Goal: Transaction & Acquisition: Purchase product/service

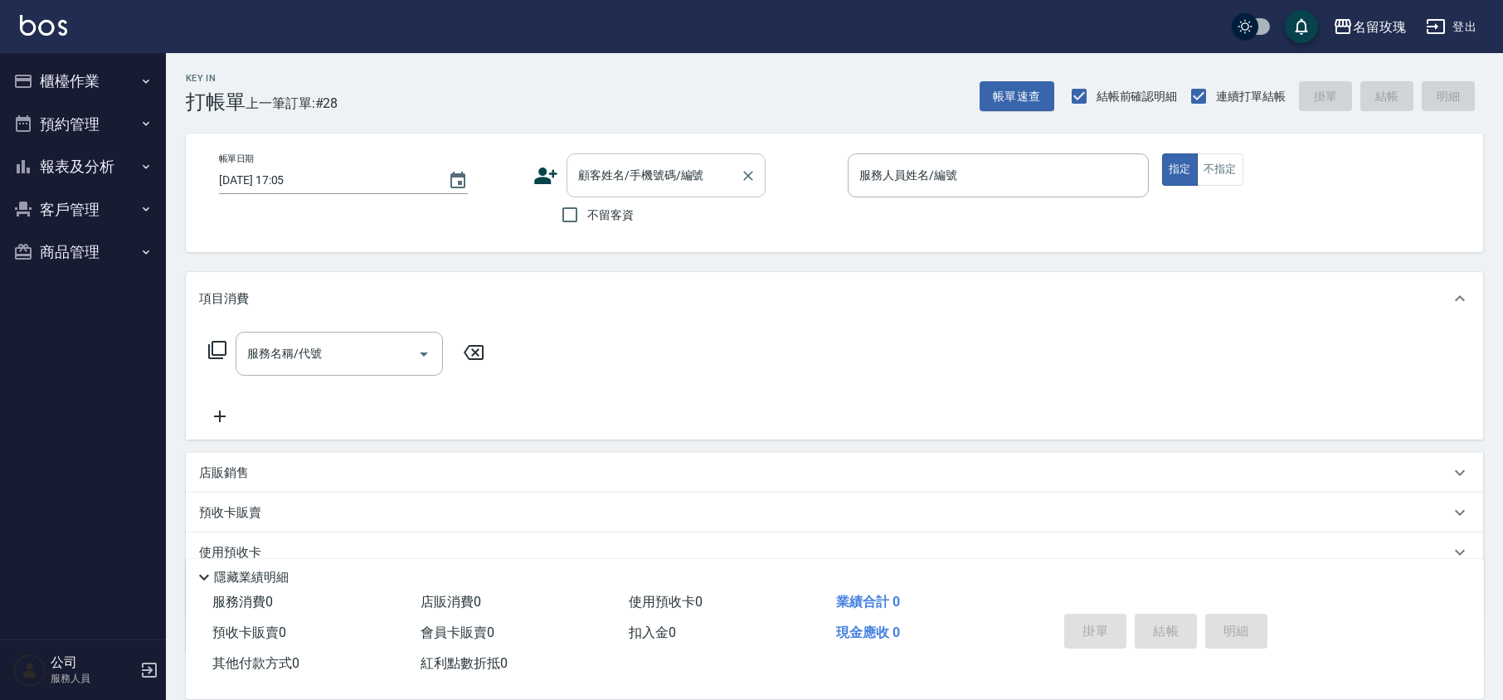
click at [664, 192] on div "顧客姓名/手機號碼/編號" at bounding box center [666, 175] width 199 height 44
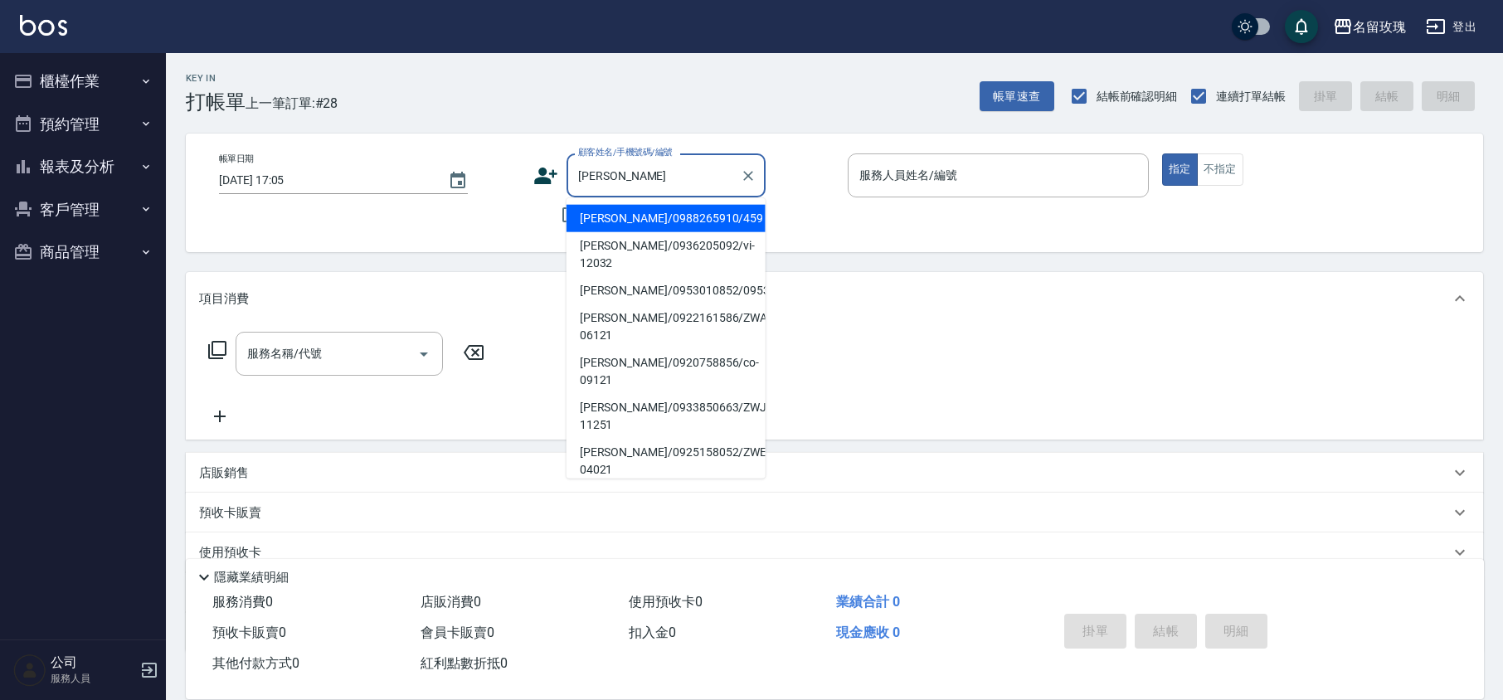
click at [657, 224] on li "[PERSON_NAME]/0988265910/459" at bounding box center [666, 218] width 199 height 27
type input "[PERSON_NAME]/0988265910/459"
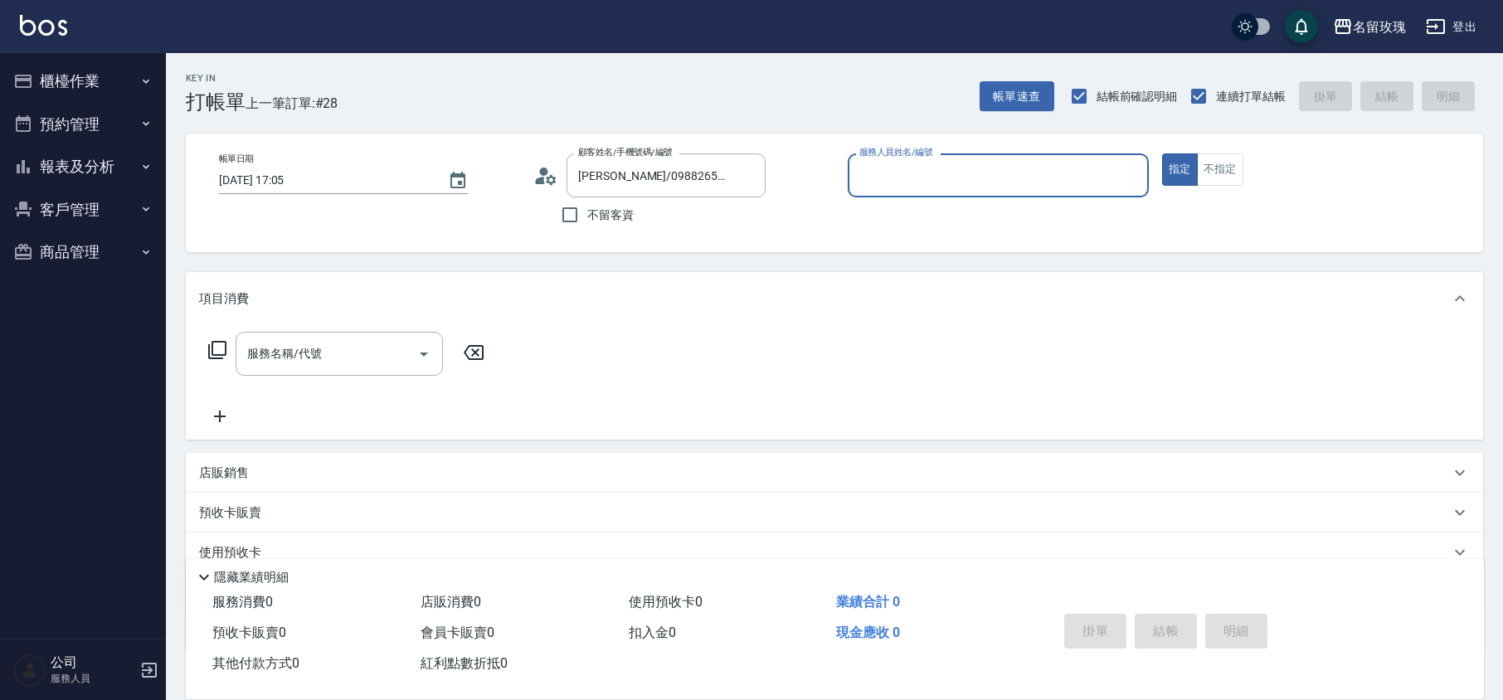
type input "VIVI-2"
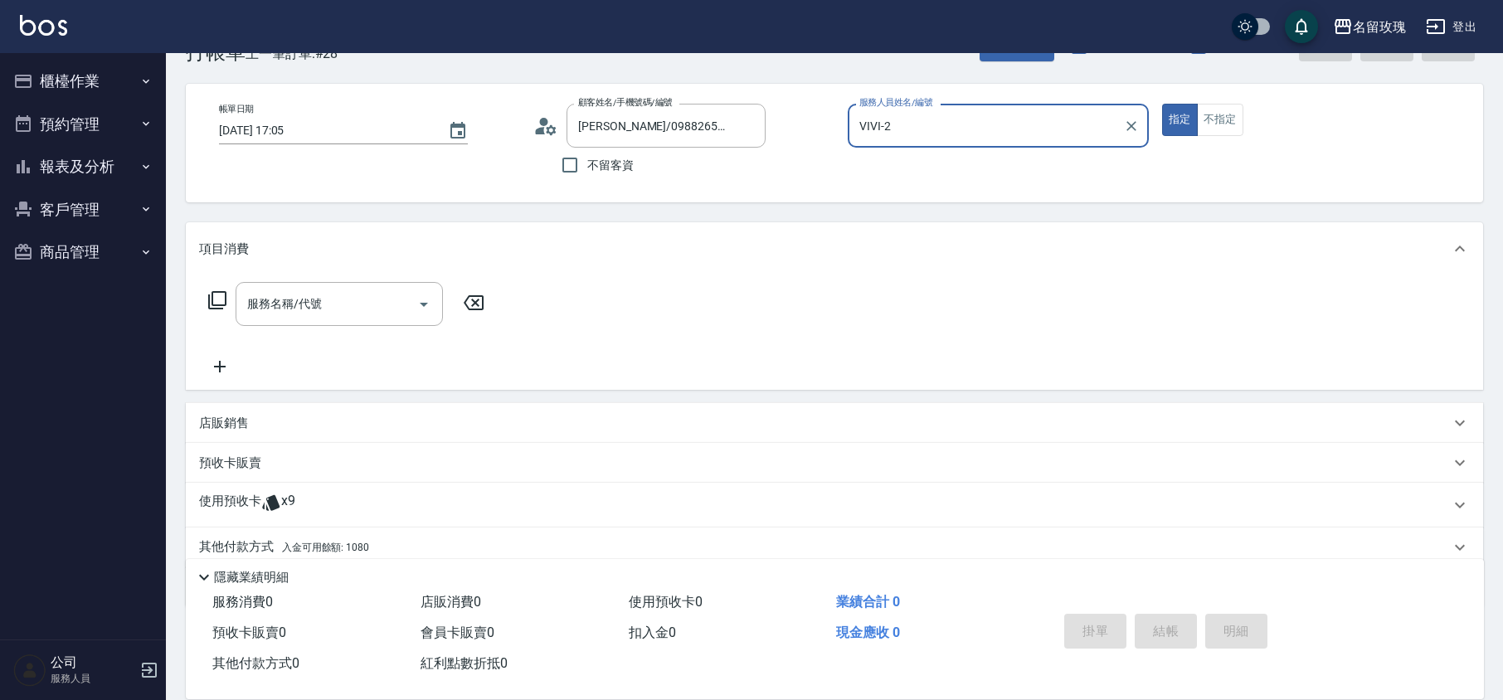
scroll to position [113, 0]
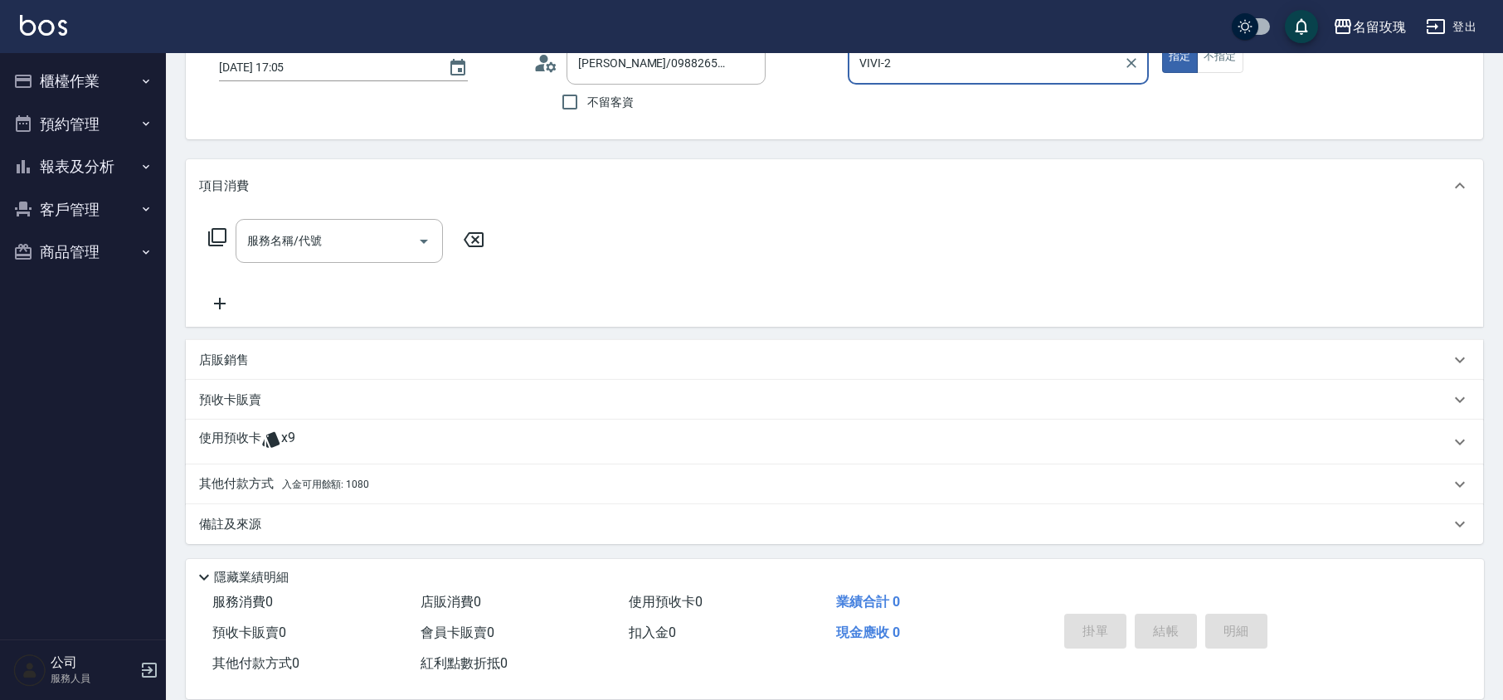
click at [327, 446] on div "使用預收卡 x9" at bounding box center [824, 442] width 1251 height 25
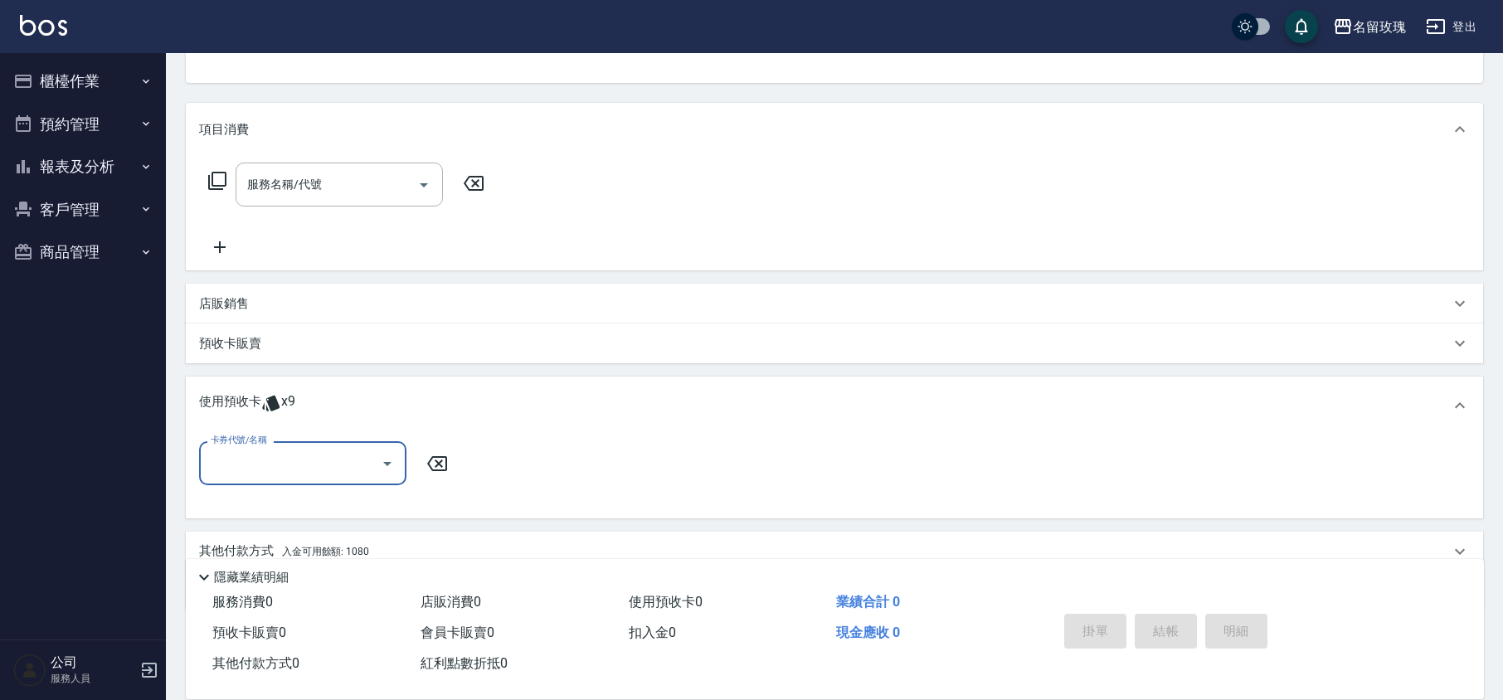
scroll to position [236, 0]
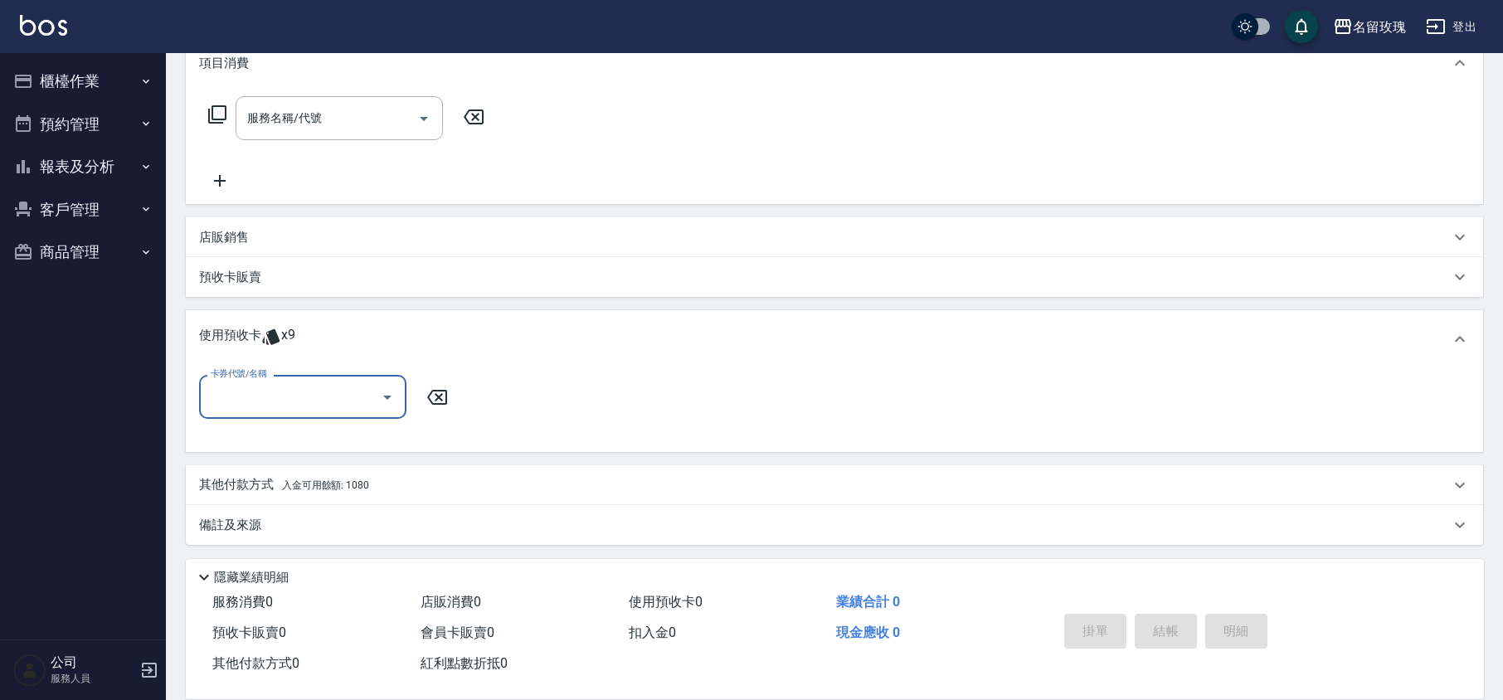
click at [310, 406] on input "卡券代號/名稱" at bounding box center [291, 396] width 168 height 29
click at [314, 441] on div "精油洗髮卡 剩餘9張 DF16" at bounding box center [302, 439] width 207 height 27
type input "精油洗髮卡 DF16"
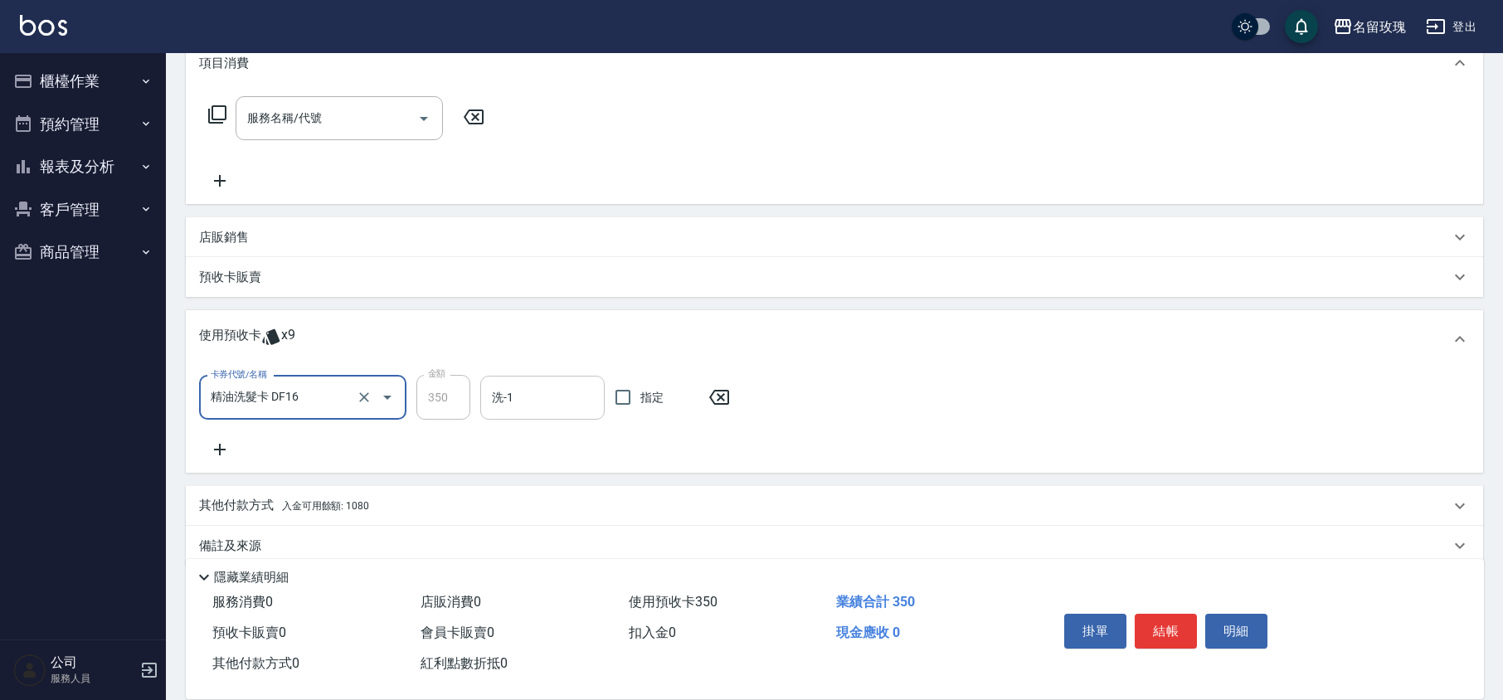
click at [515, 399] on input "洗-1" at bounding box center [543, 397] width 110 height 29
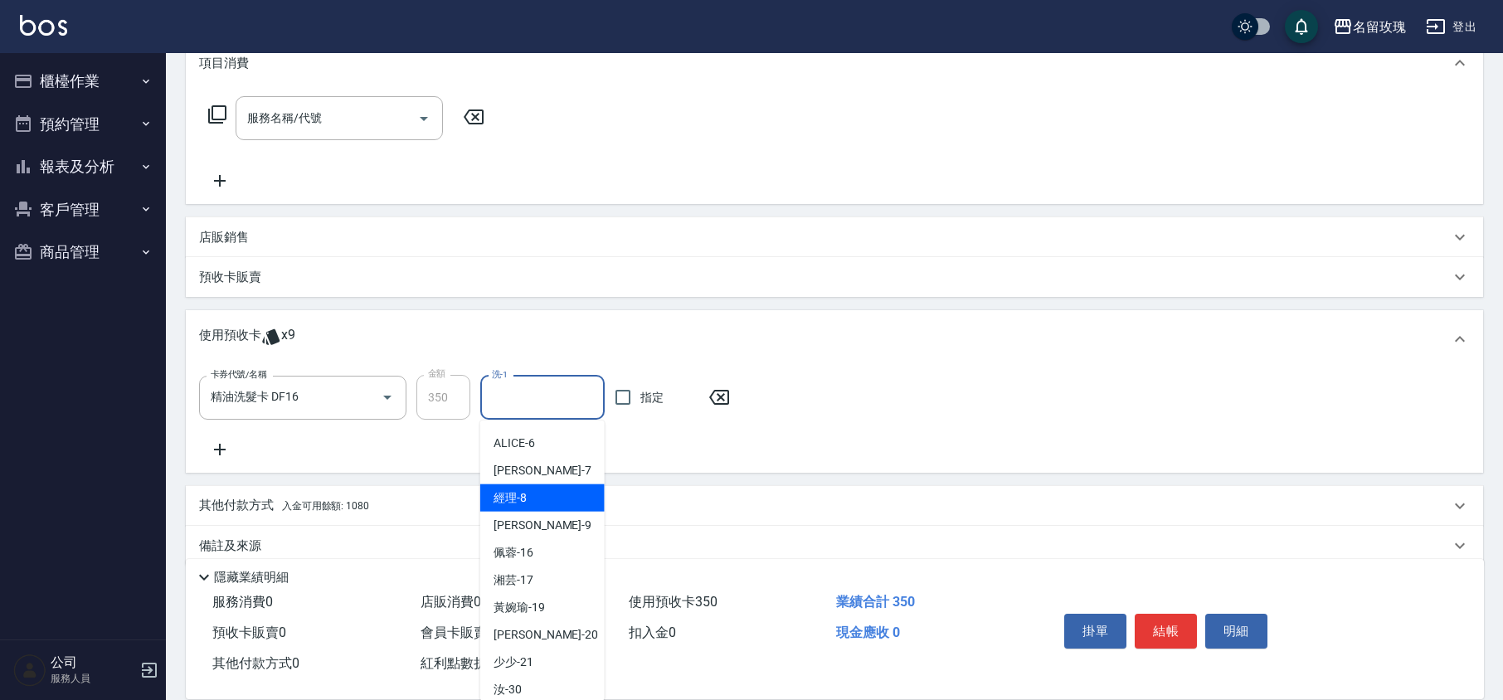
scroll to position [309, 0]
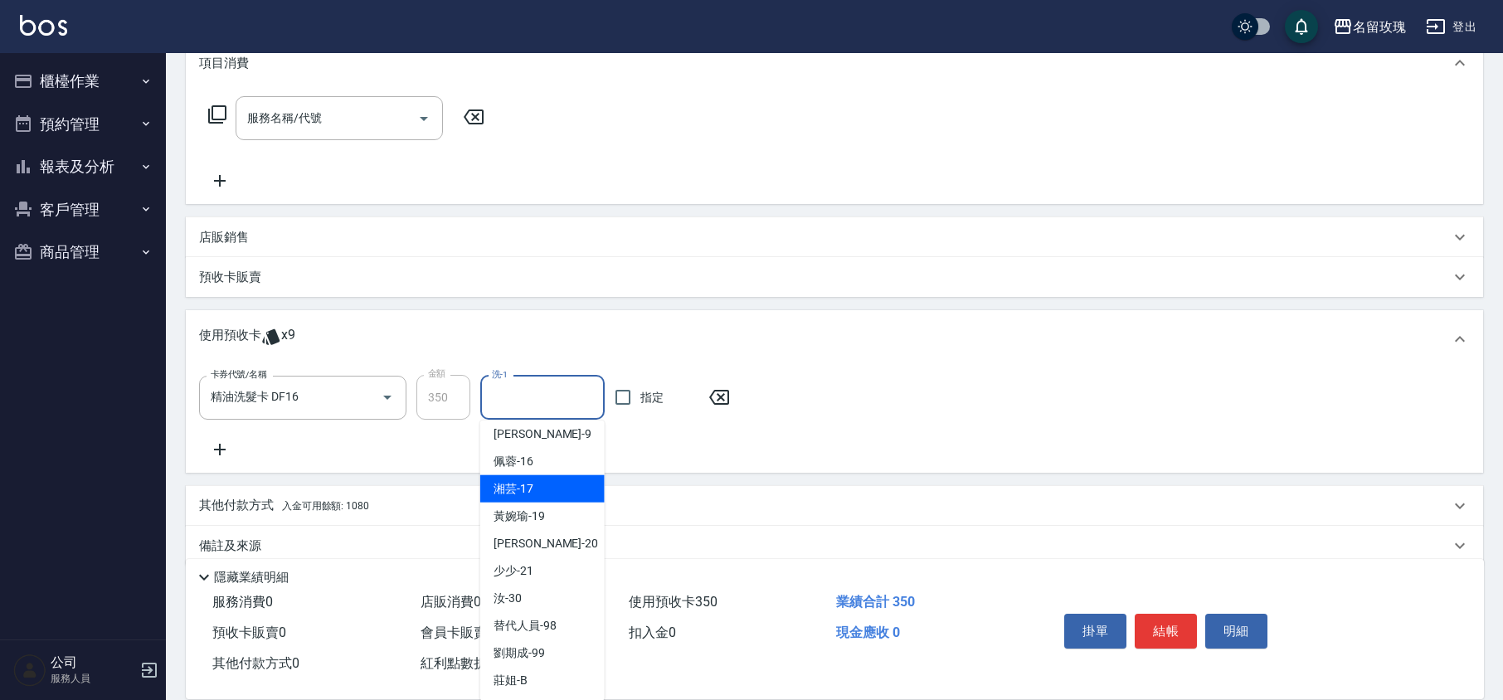
click at [525, 492] on span "湘芸 -17" at bounding box center [514, 488] width 40 height 17
type input "湘芸-17"
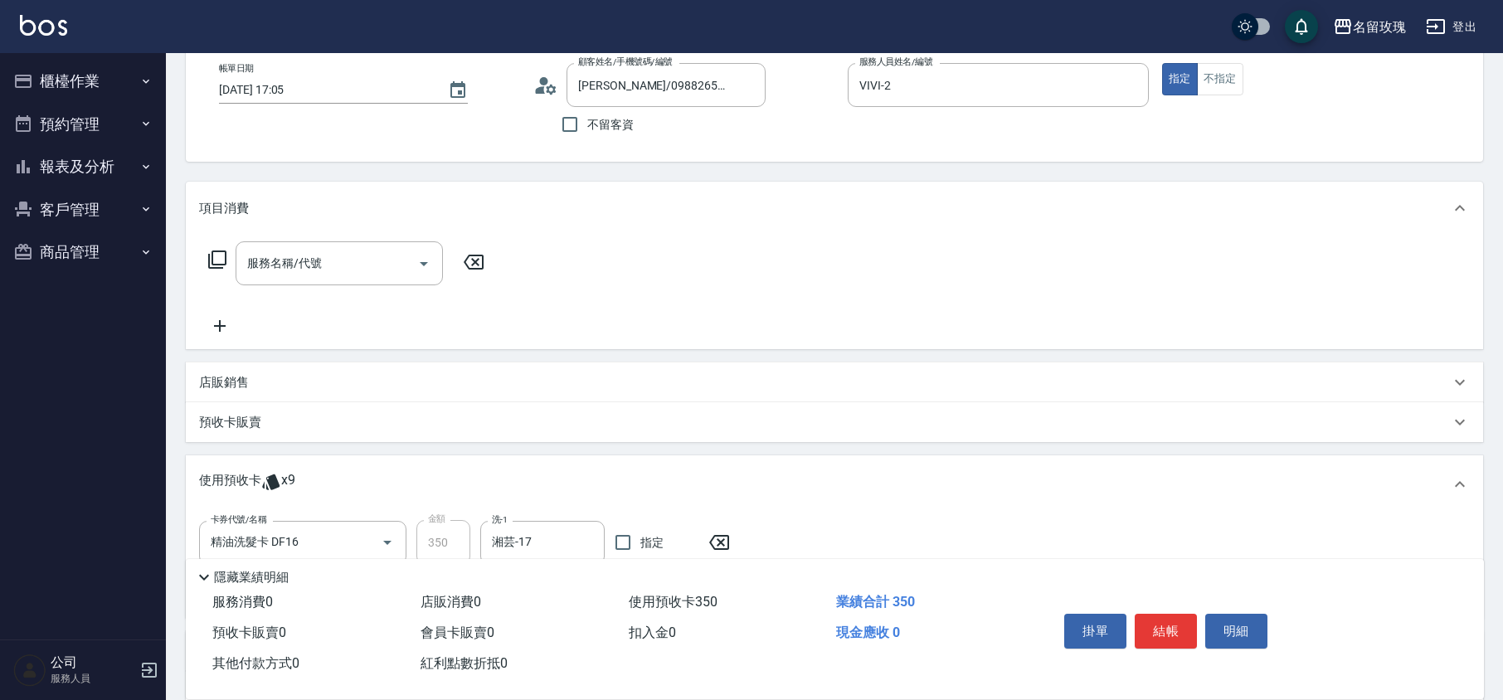
scroll to position [0, 0]
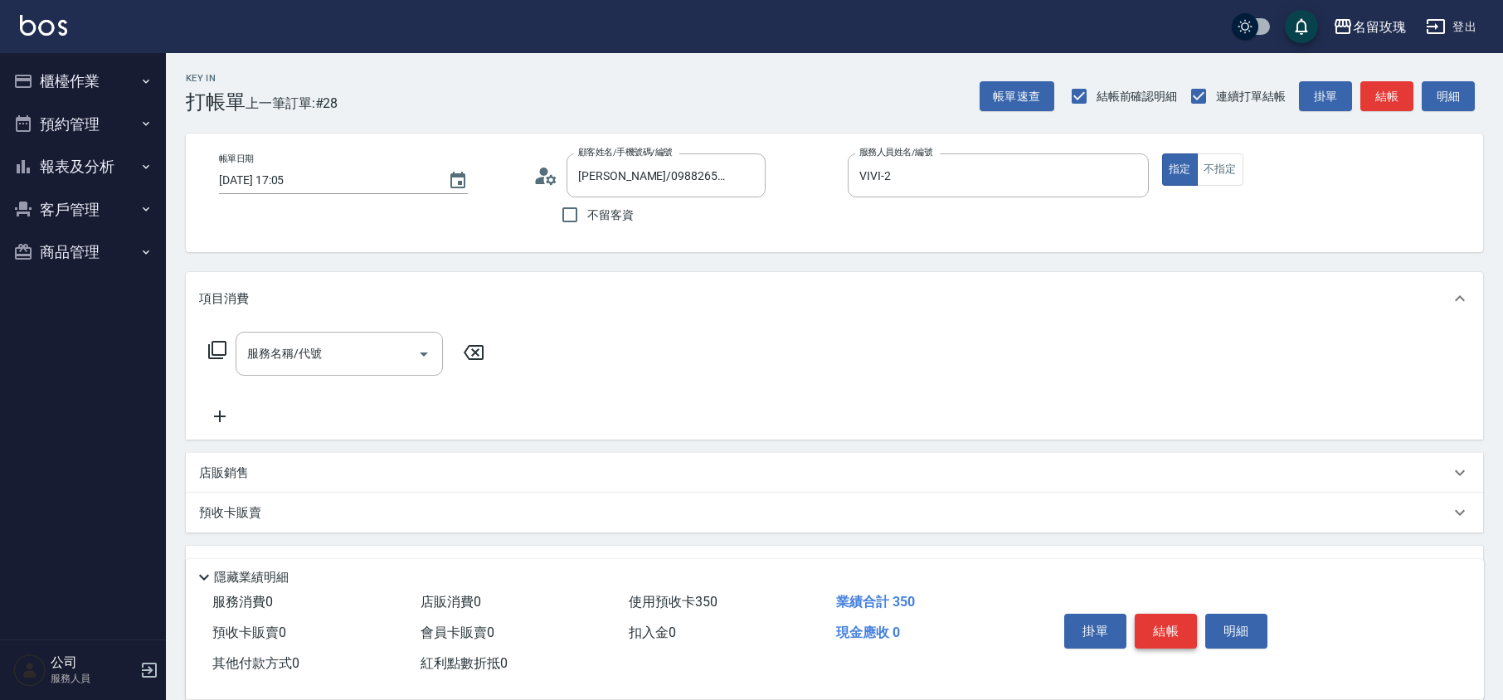
click at [1170, 616] on button "結帳" at bounding box center [1166, 631] width 62 height 35
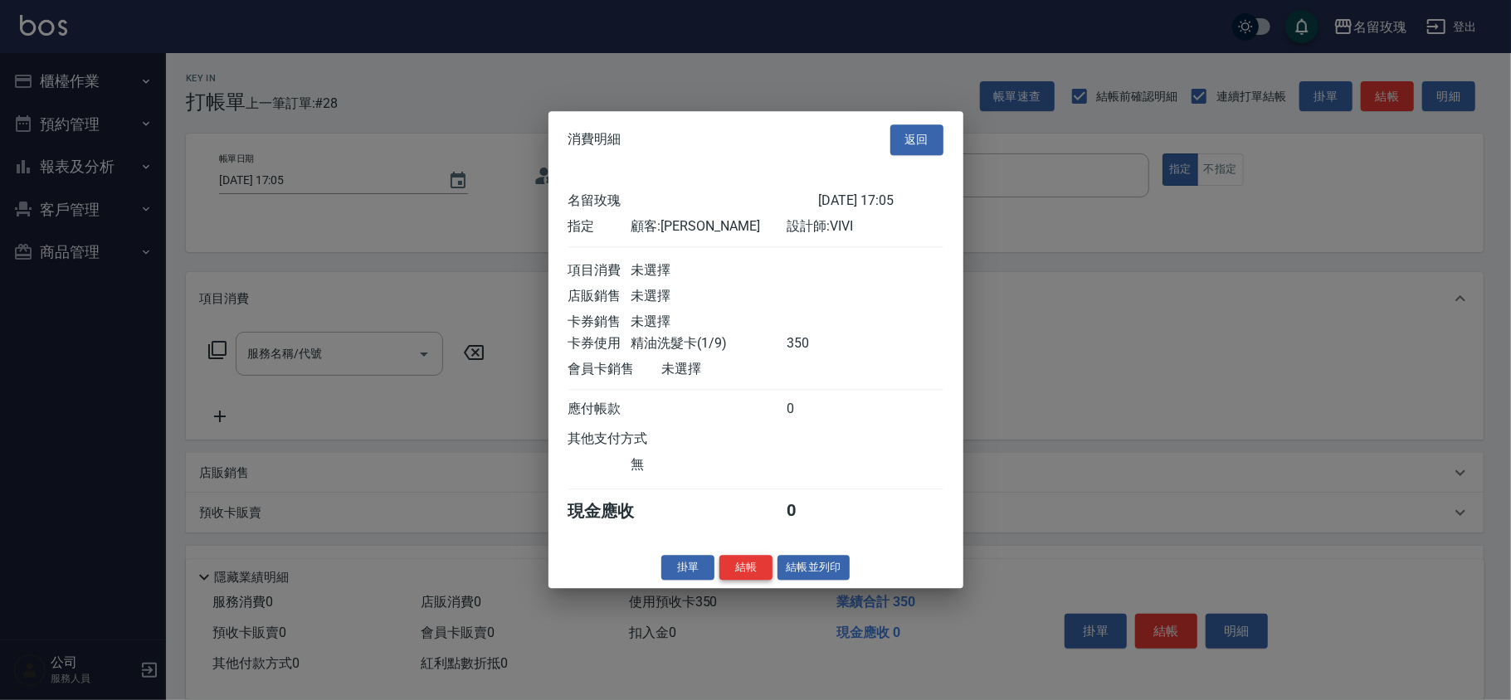
click at [758, 581] on button "結帳" at bounding box center [745, 568] width 53 height 26
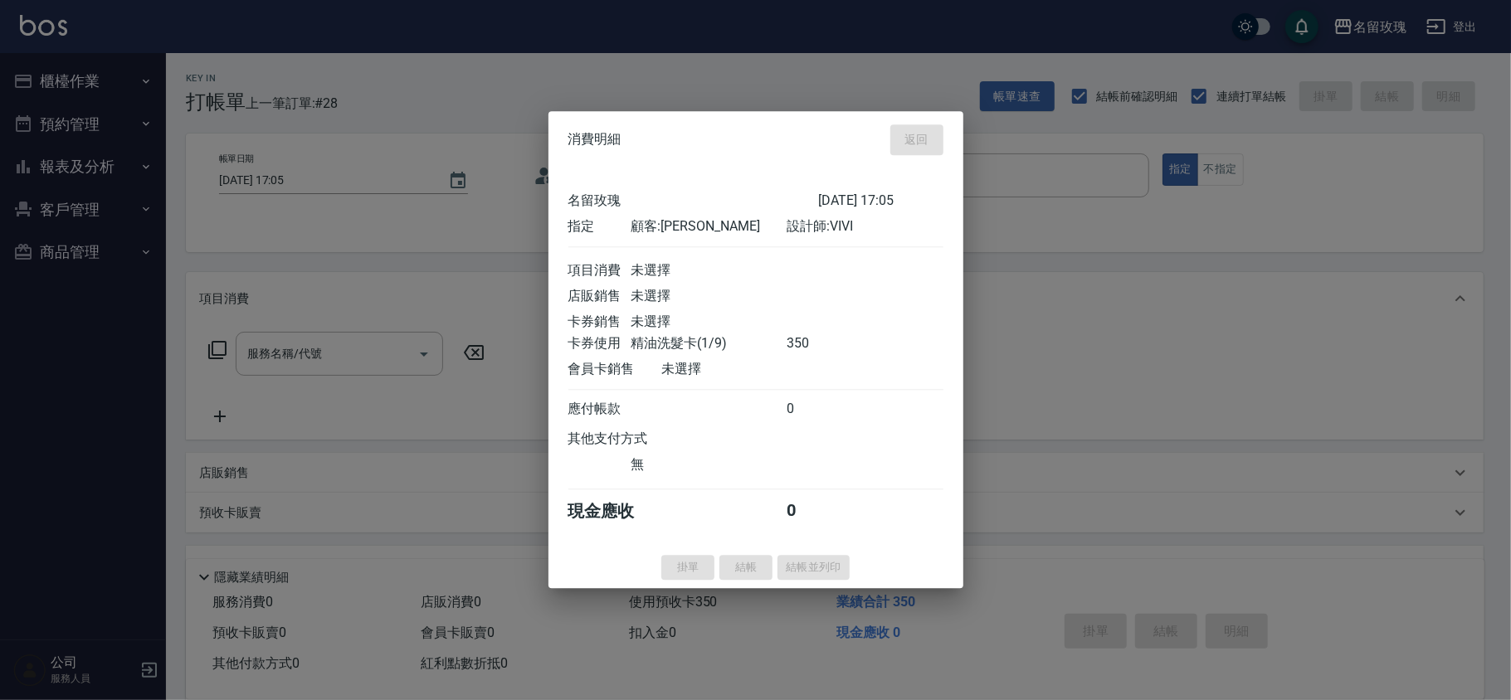
type input "[DATE] 17:52"
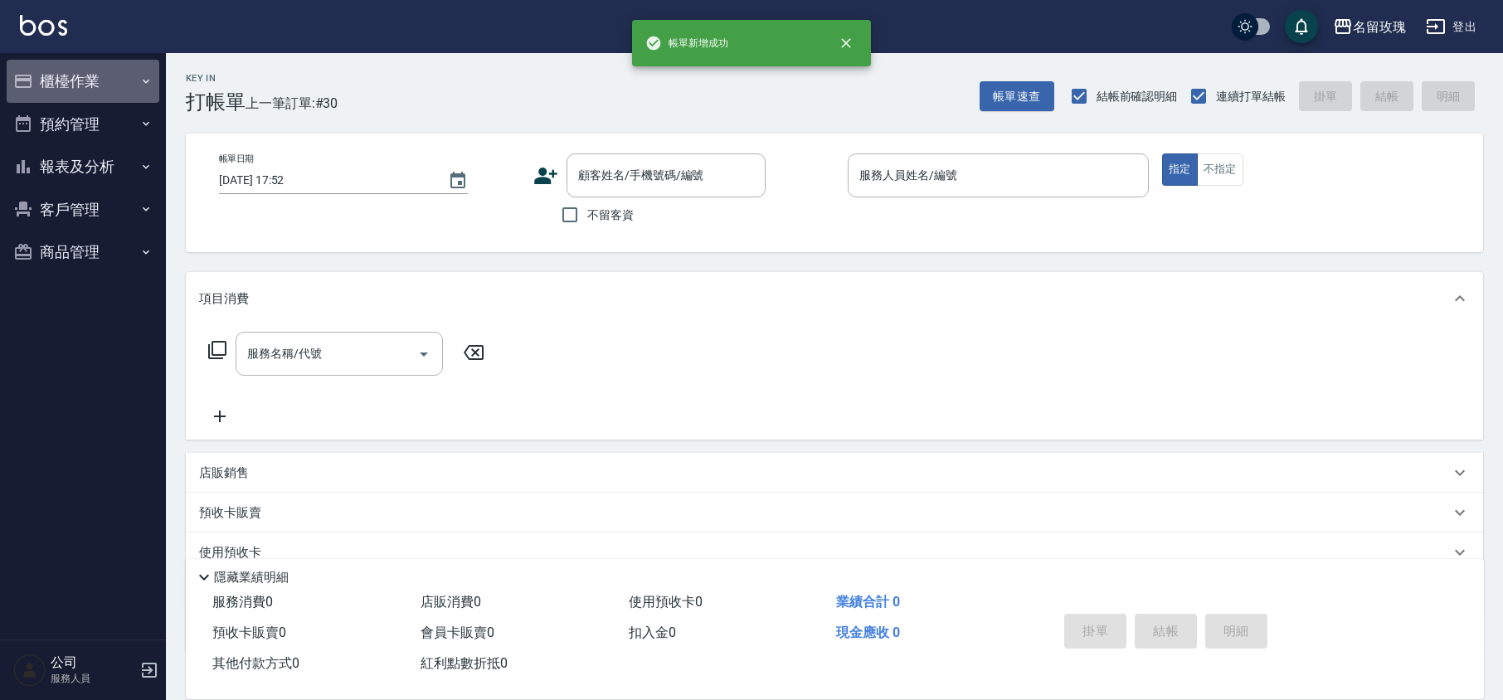
click at [83, 97] on button "櫃檯作業" at bounding box center [83, 81] width 153 height 43
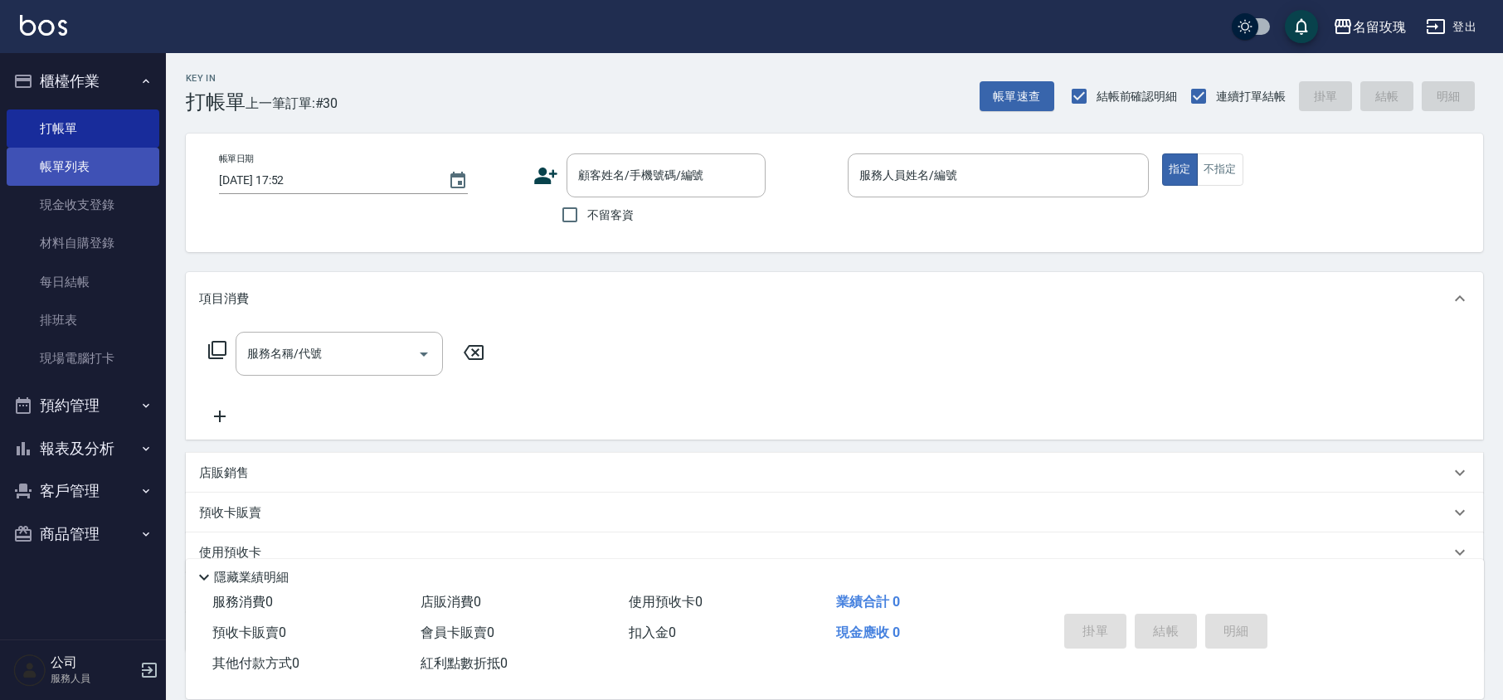
click at [88, 173] on link "帳單列表" at bounding box center [83, 167] width 153 height 38
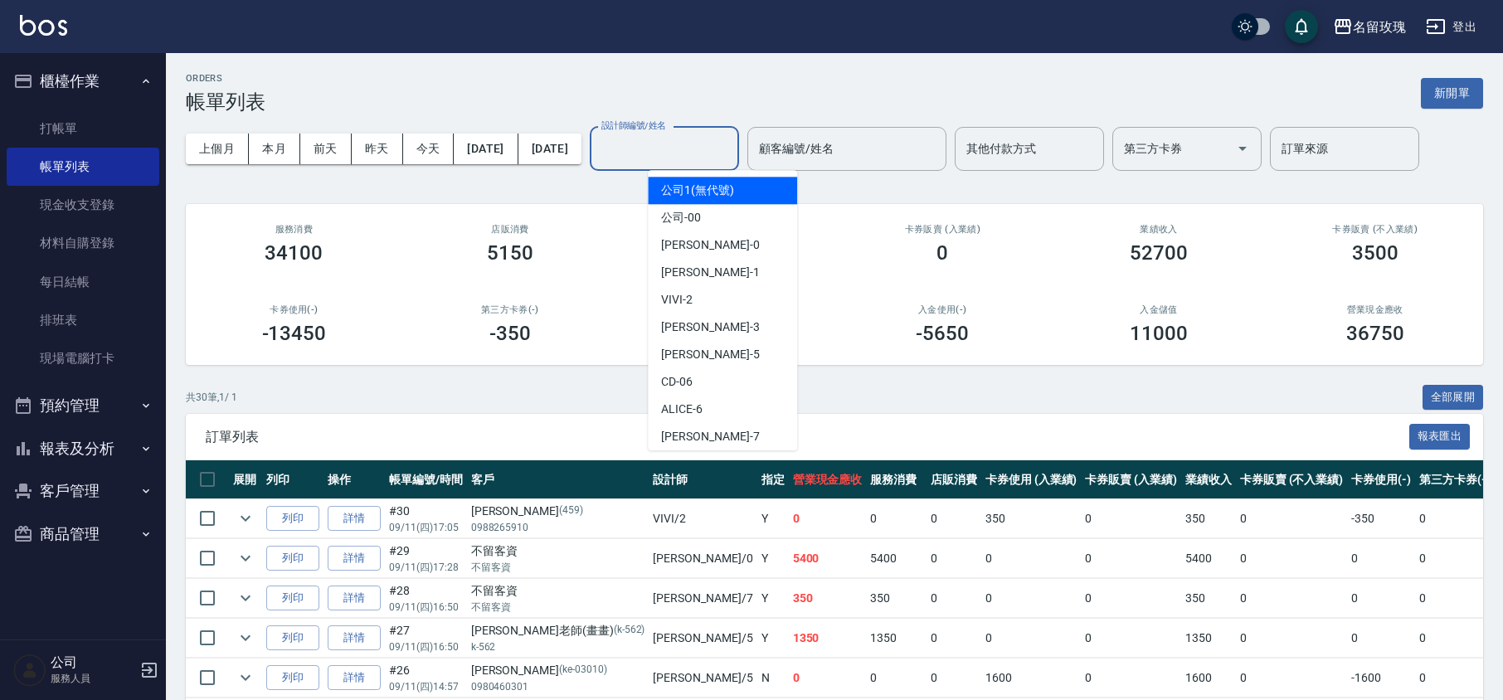
click at [674, 159] on input "設計師編號/姓名" at bounding box center [664, 148] width 134 height 29
click at [684, 300] on span "VIVI -2" at bounding box center [677, 299] width 32 height 17
type input "VIVI-2"
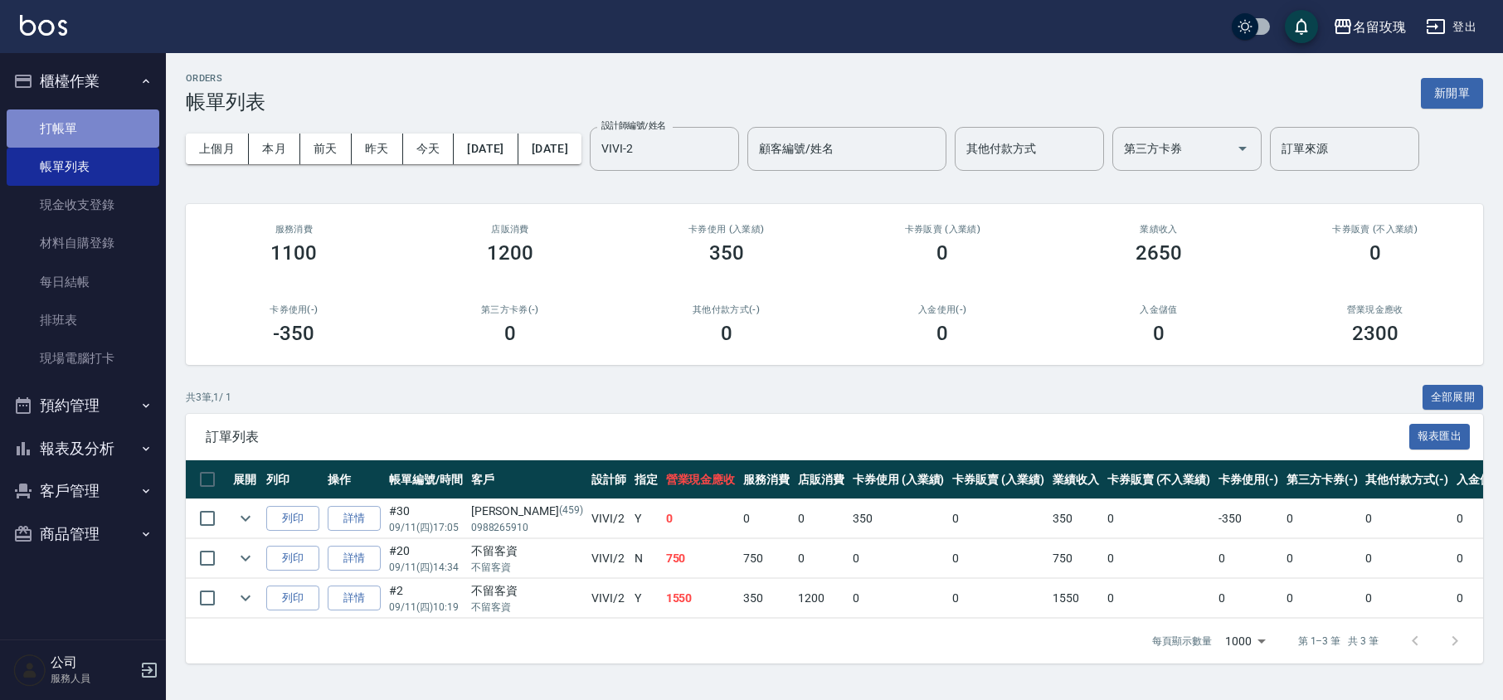
click at [127, 144] on link "打帳單" at bounding box center [83, 129] width 153 height 38
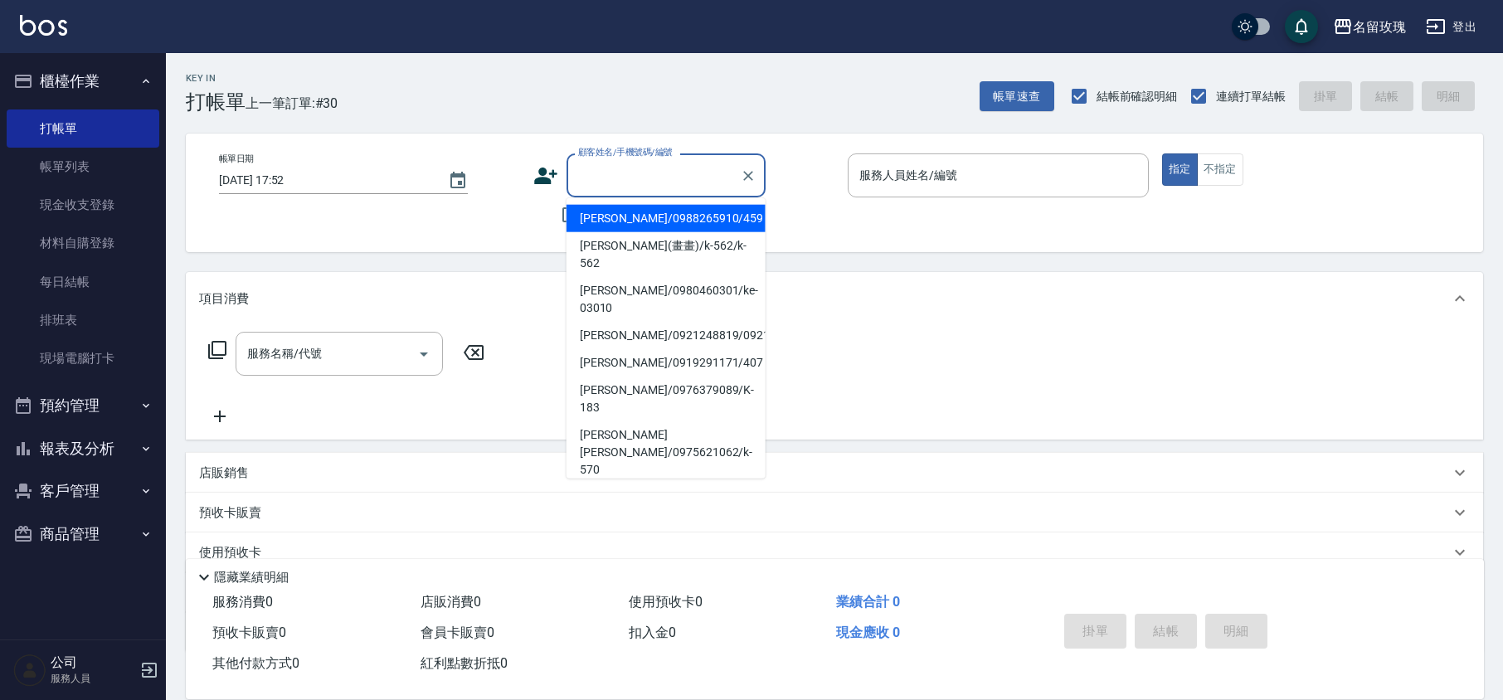
click at [584, 169] on input "顧客姓名/手機號碼/編號" at bounding box center [653, 175] width 159 height 29
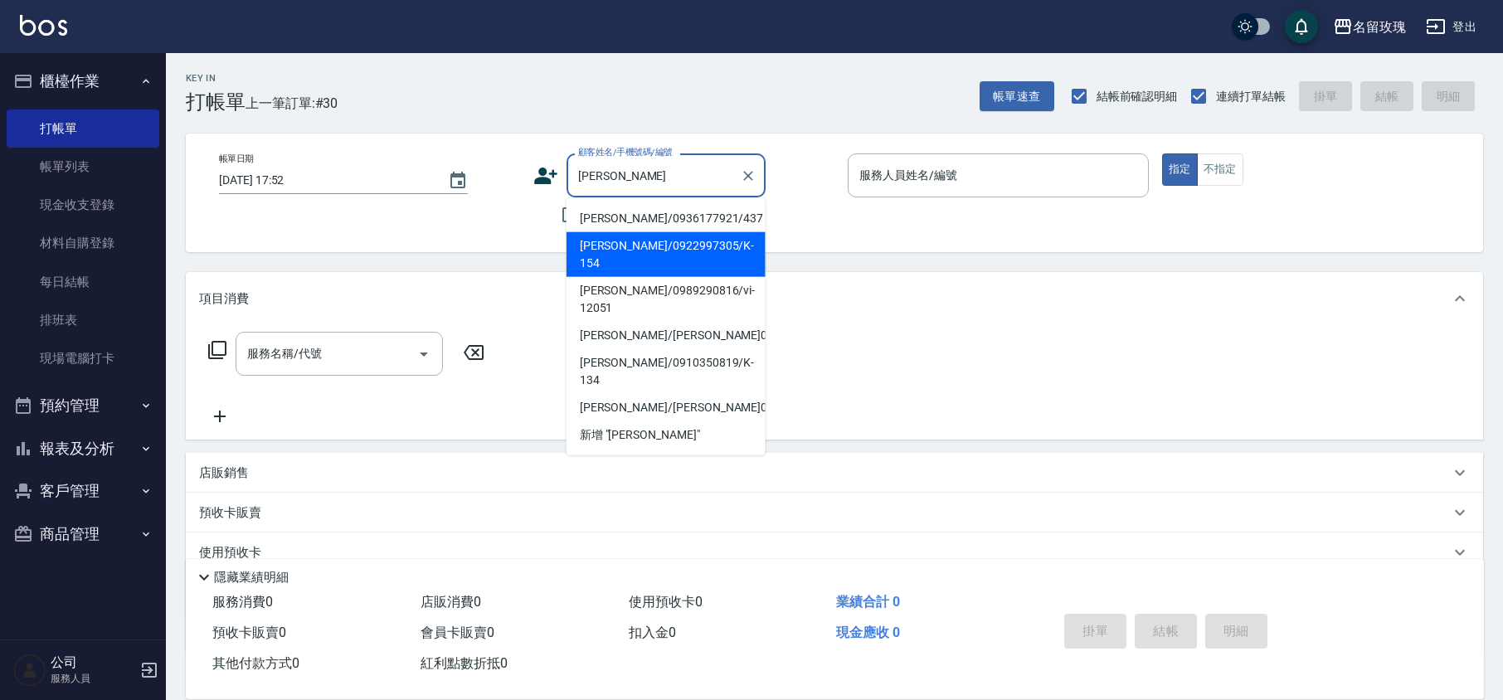
click at [715, 233] on li "[PERSON_NAME]/0922997305/K-154" at bounding box center [666, 254] width 199 height 45
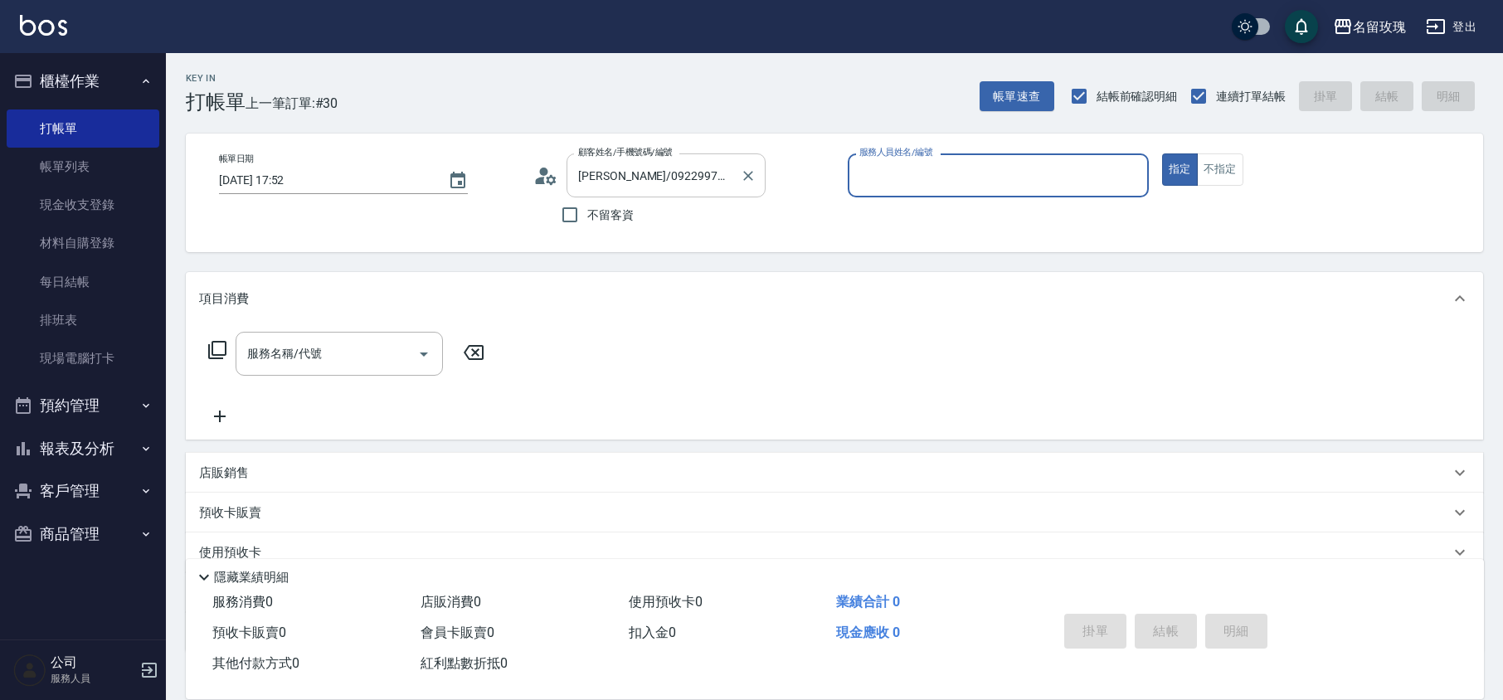
click at [668, 186] on input "[PERSON_NAME]/0922997305/K-154" at bounding box center [653, 175] width 159 height 29
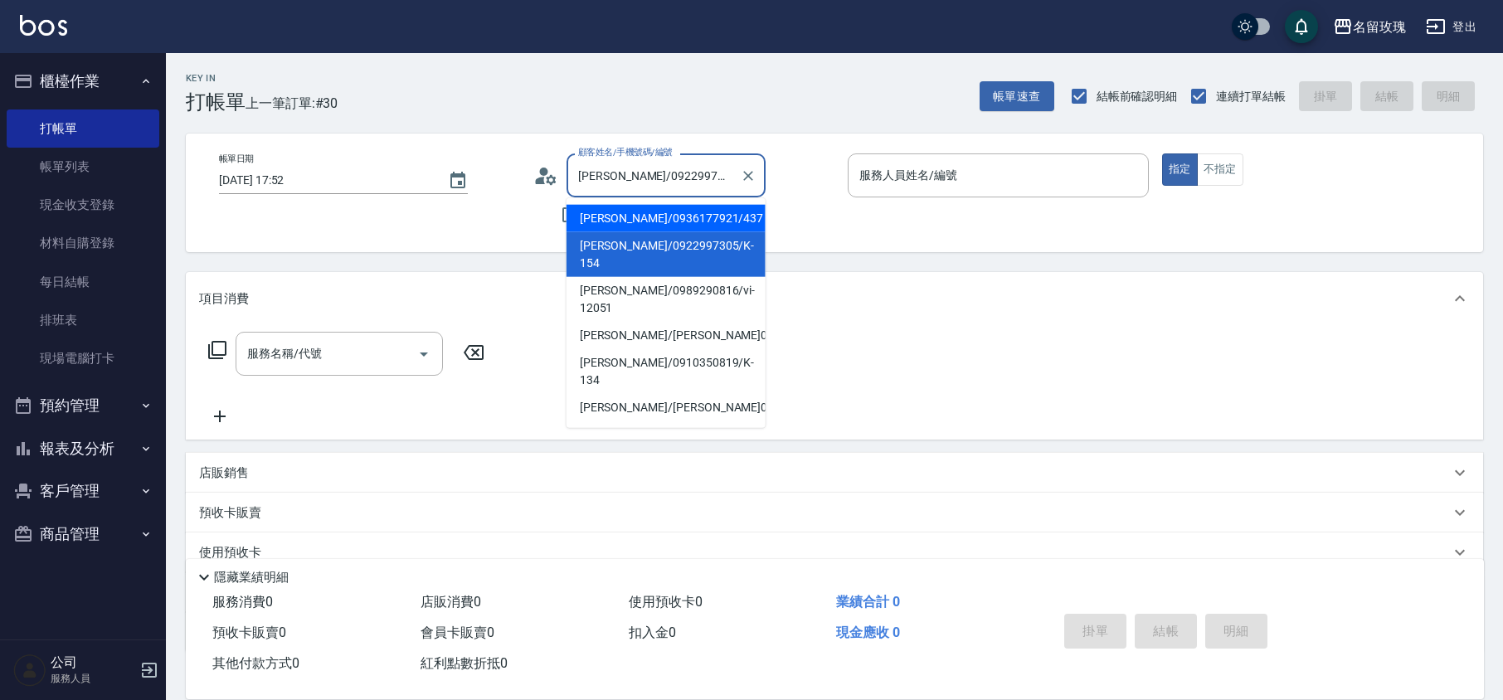
click at [672, 210] on li "[PERSON_NAME]/0936177921/437" at bounding box center [666, 218] width 199 height 27
type input "[PERSON_NAME]/0936177921/437"
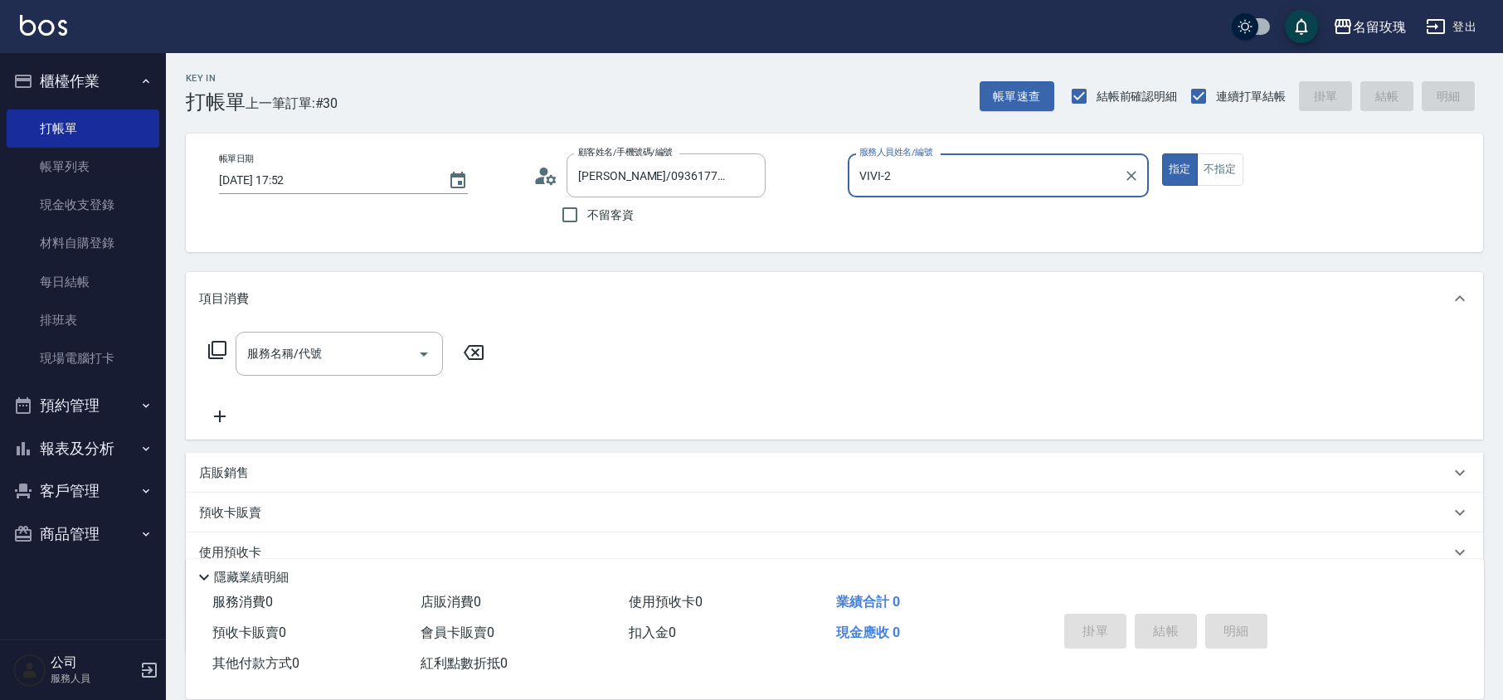
type input "VIVI-2"
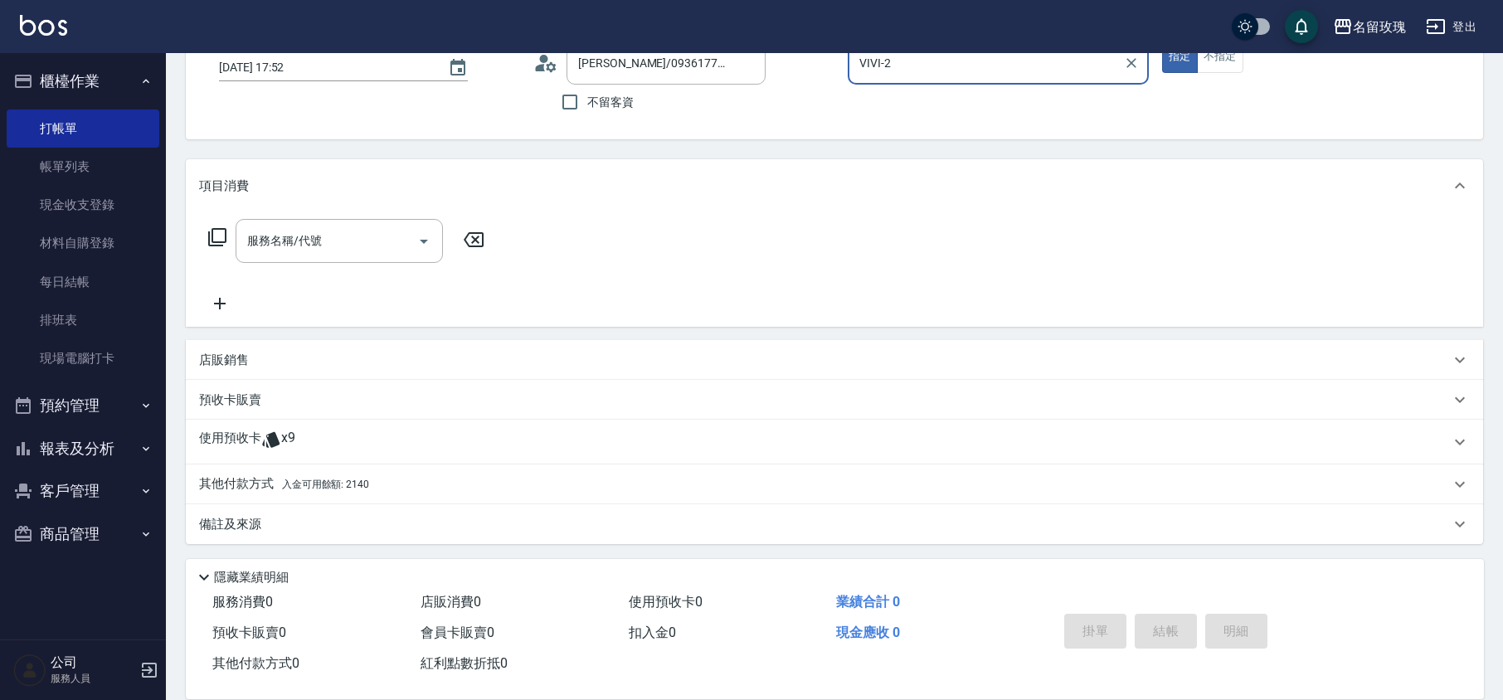
click at [241, 426] on div "使用預收卡 x9" at bounding box center [834, 442] width 1297 height 45
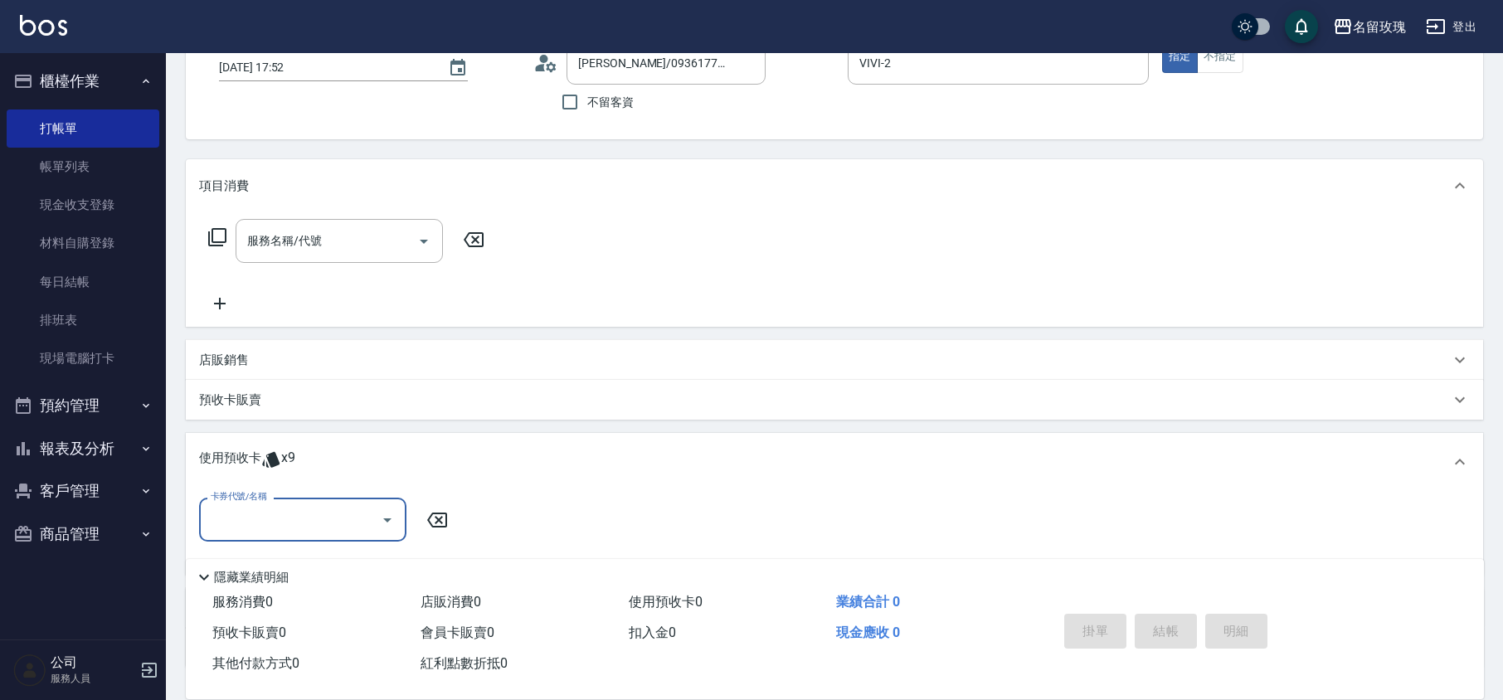
scroll to position [236, 0]
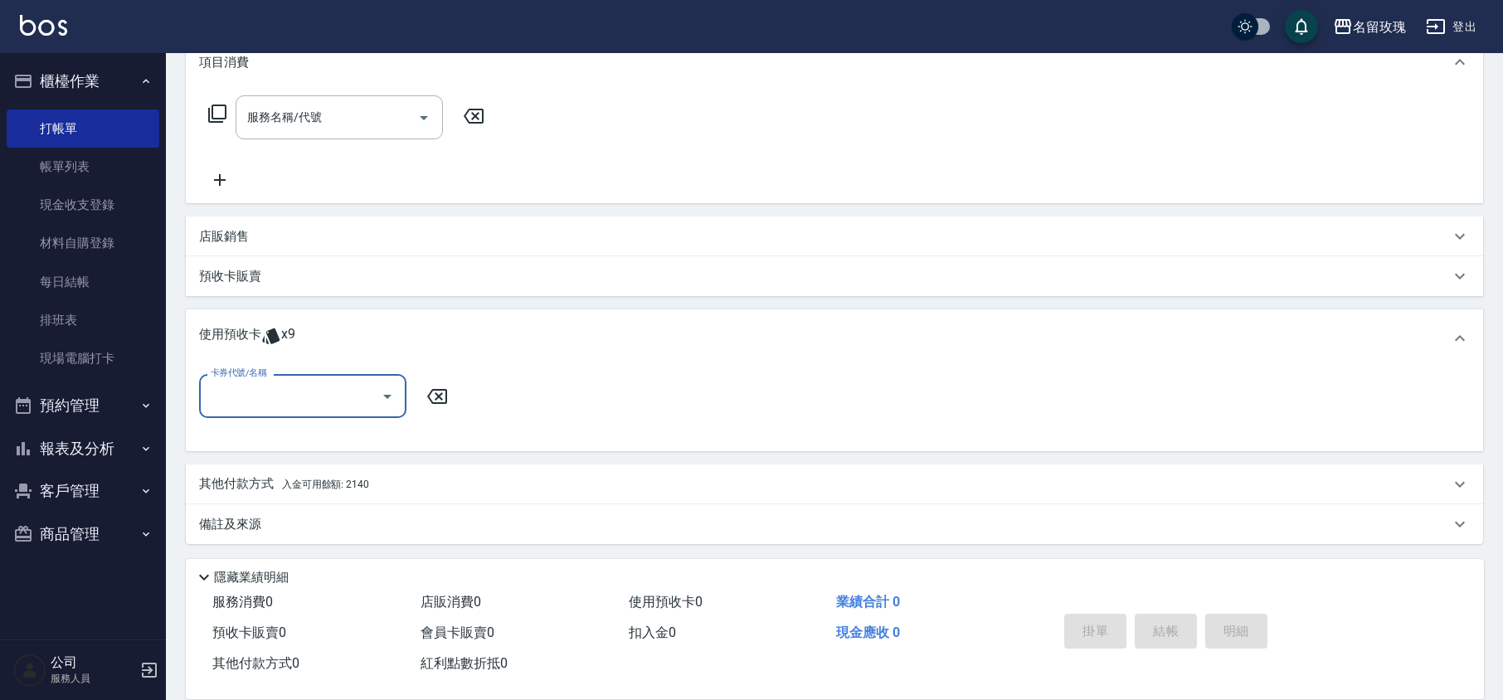
click at [262, 403] on input "卡券代號/名稱" at bounding box center [291, 396] width 168 height 29
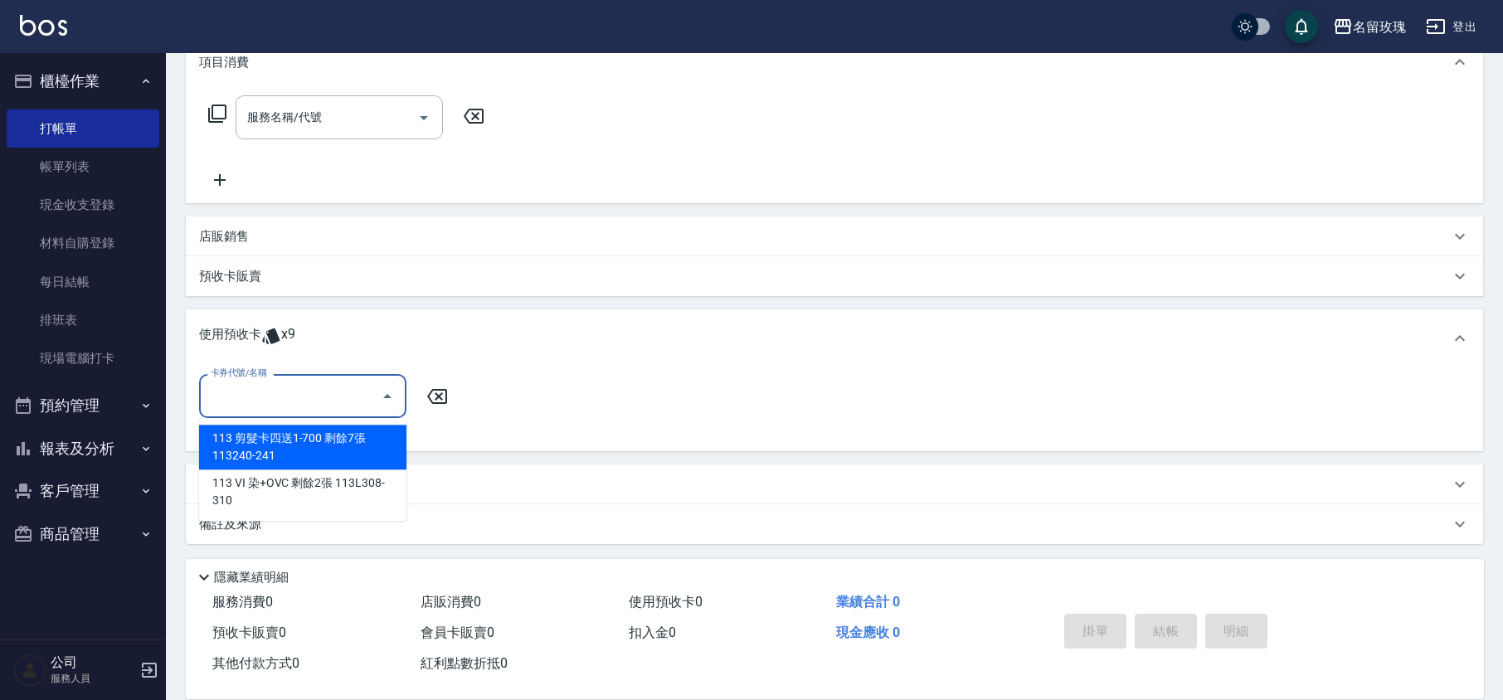
click at [305, 455] on div "113 剪髮卡四送1-700 剩餘7張 113240-241" at bounding box center [302, 447] width 207 height 45
type input "113 剪髮卡四送1-700 113240-241"
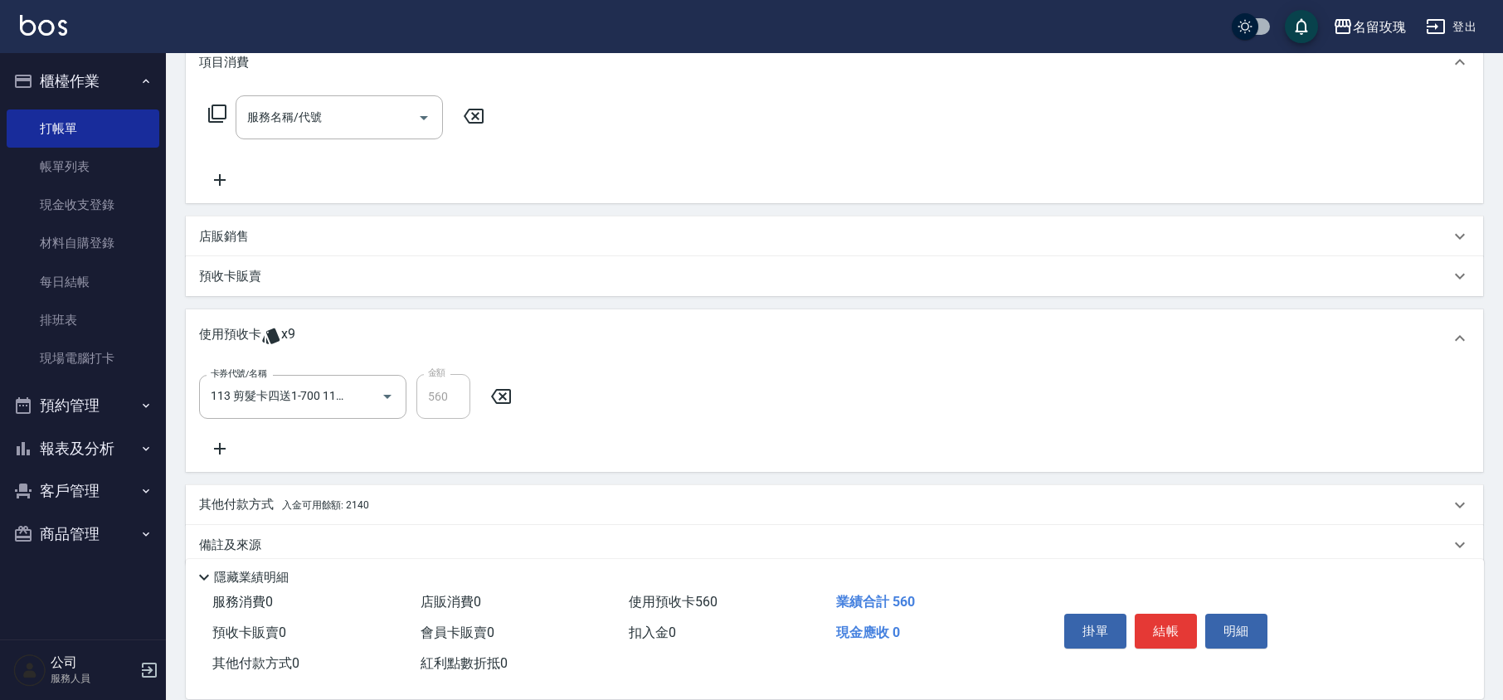
click at [220, 445] on icon at bounding box center [220, 449] width 12 height 12
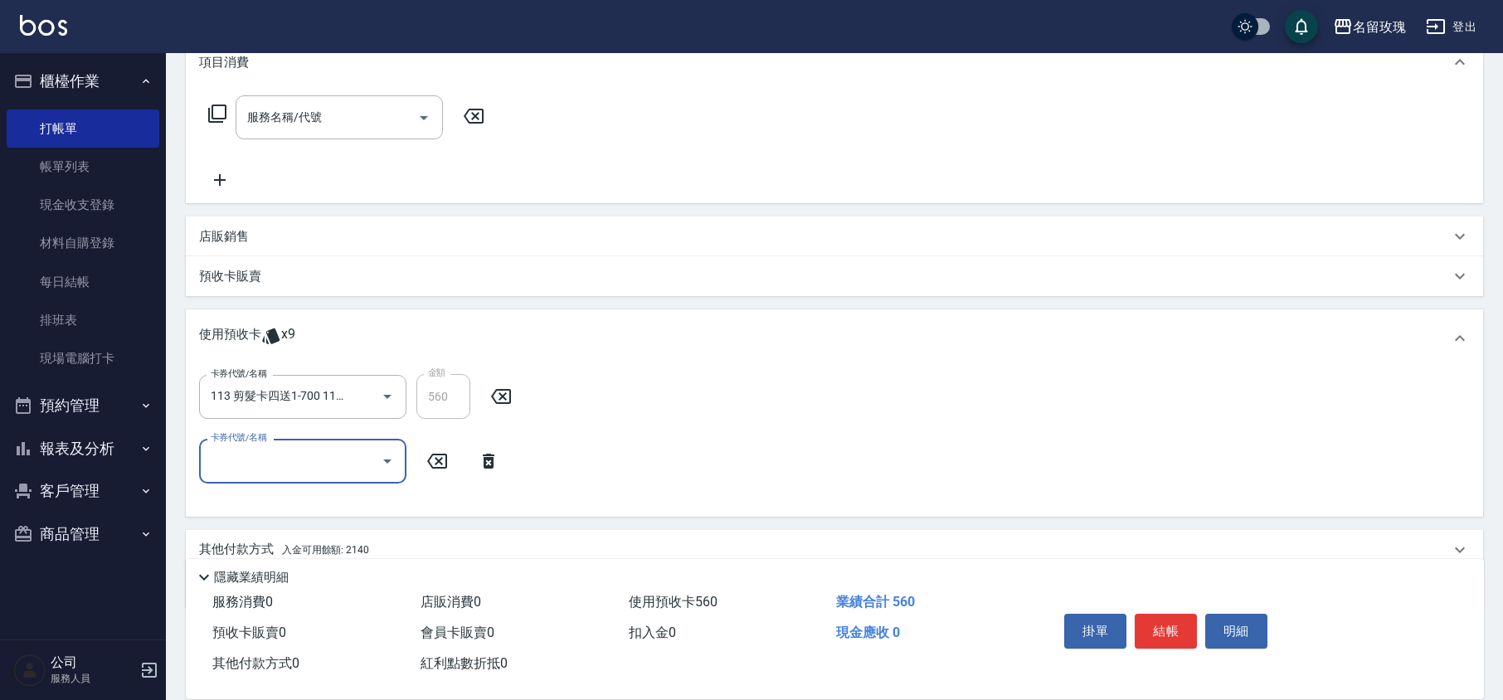
click at [264, 465] on input "卡券代號/名稱" at bounding box center [291, 460] width 168 height 29
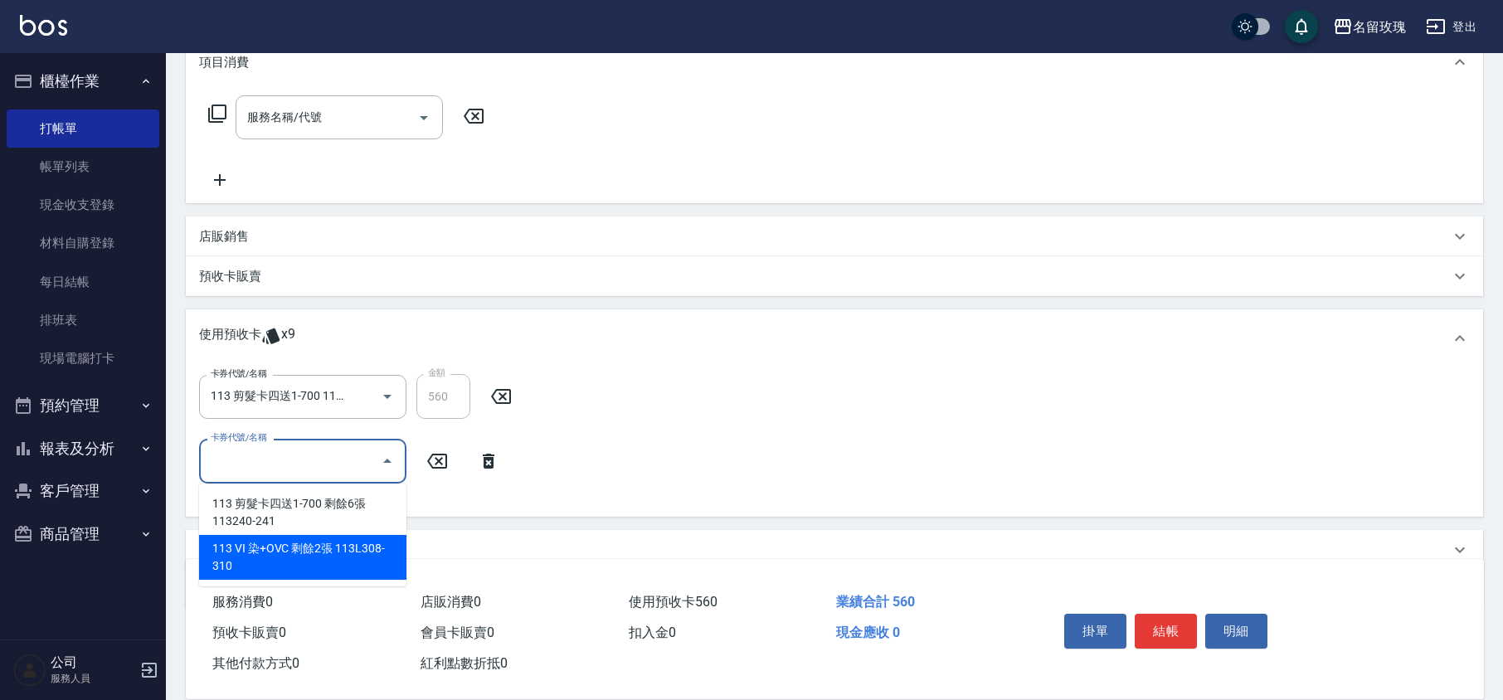
click at [337, 562] on div "113 VI 染+OVC 剩餘2張 113L308-310" at bounding box center [302, 557] width 207 height 45
type input "113 VI 染+OVC 113L308-310"
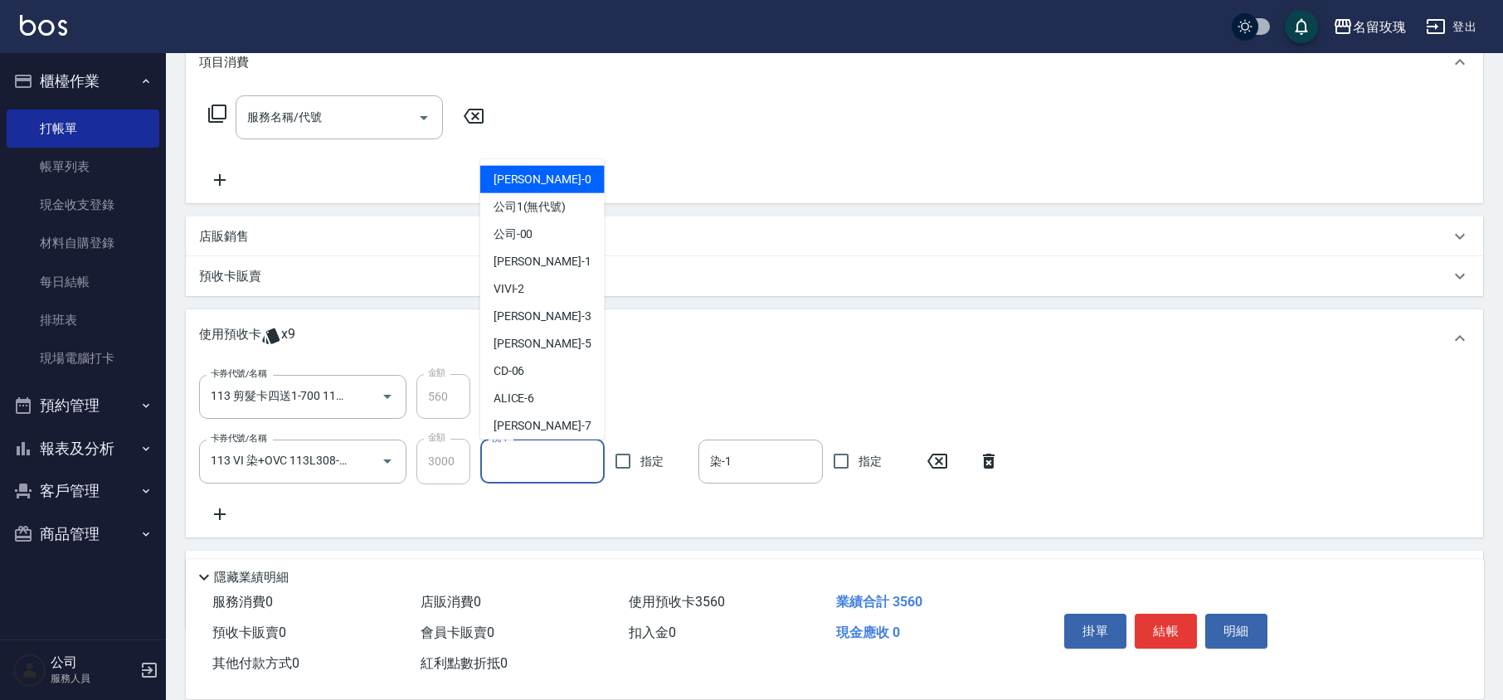
click at [571, 463] on input "洗-1" at bounding box center [543, 461] width 110 height 29
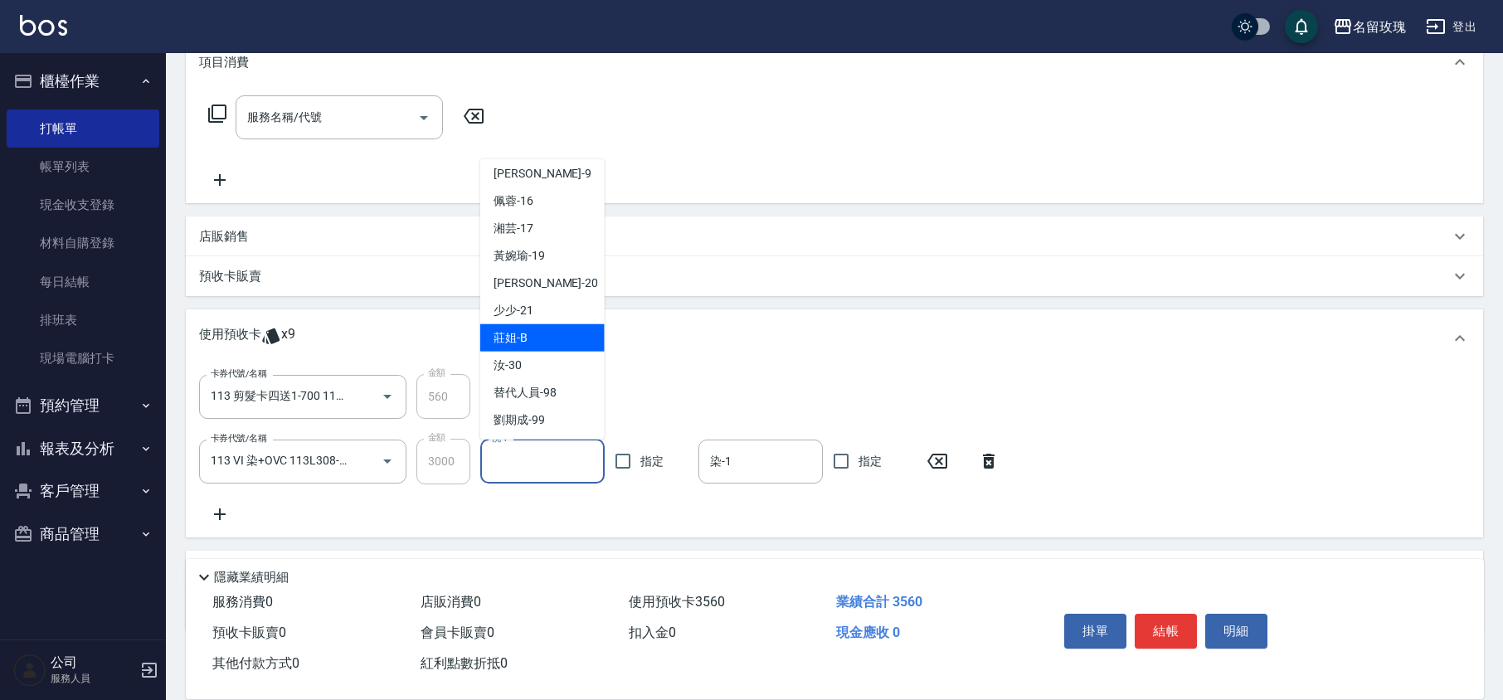
scroll to position [309, 0]
click at [534, 229] on div "湘芸 -17" at bounding box center [542, 227] width 124 height 27
type input "湘芸-17"
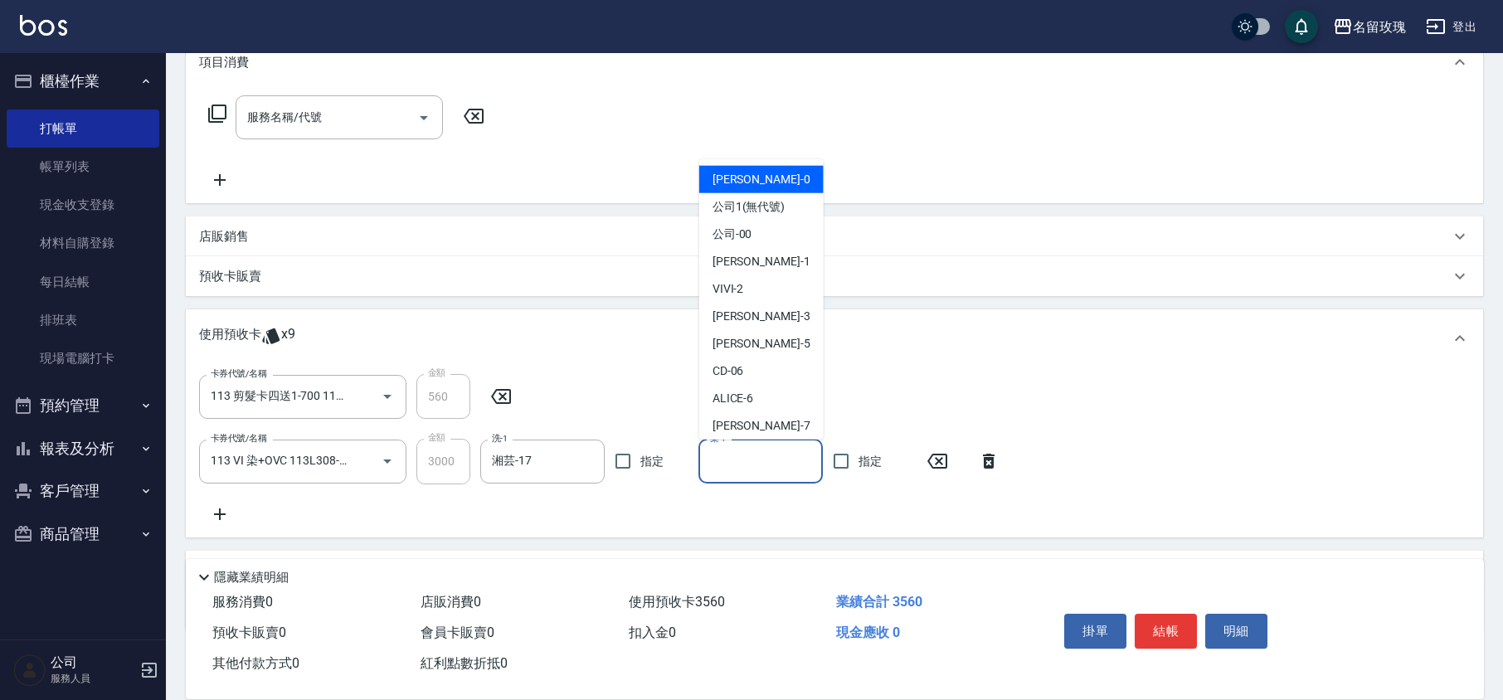
click at [737, 450] on input "染-1" at bounding box center [761, 461] width 110 height 29
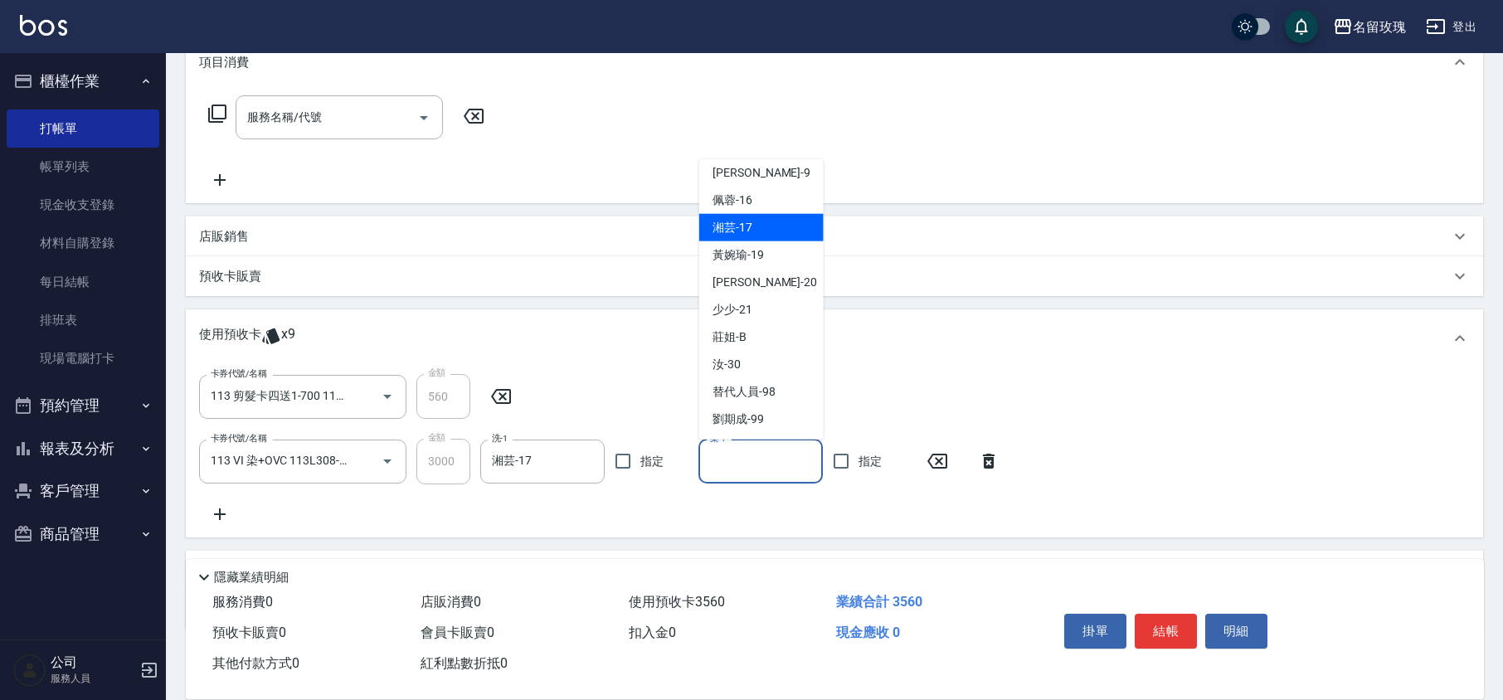
click at [728, 232] on span "湘芸 -17" at bounding box center [733, 227] width 40 height 17
type input "湘芸-17"
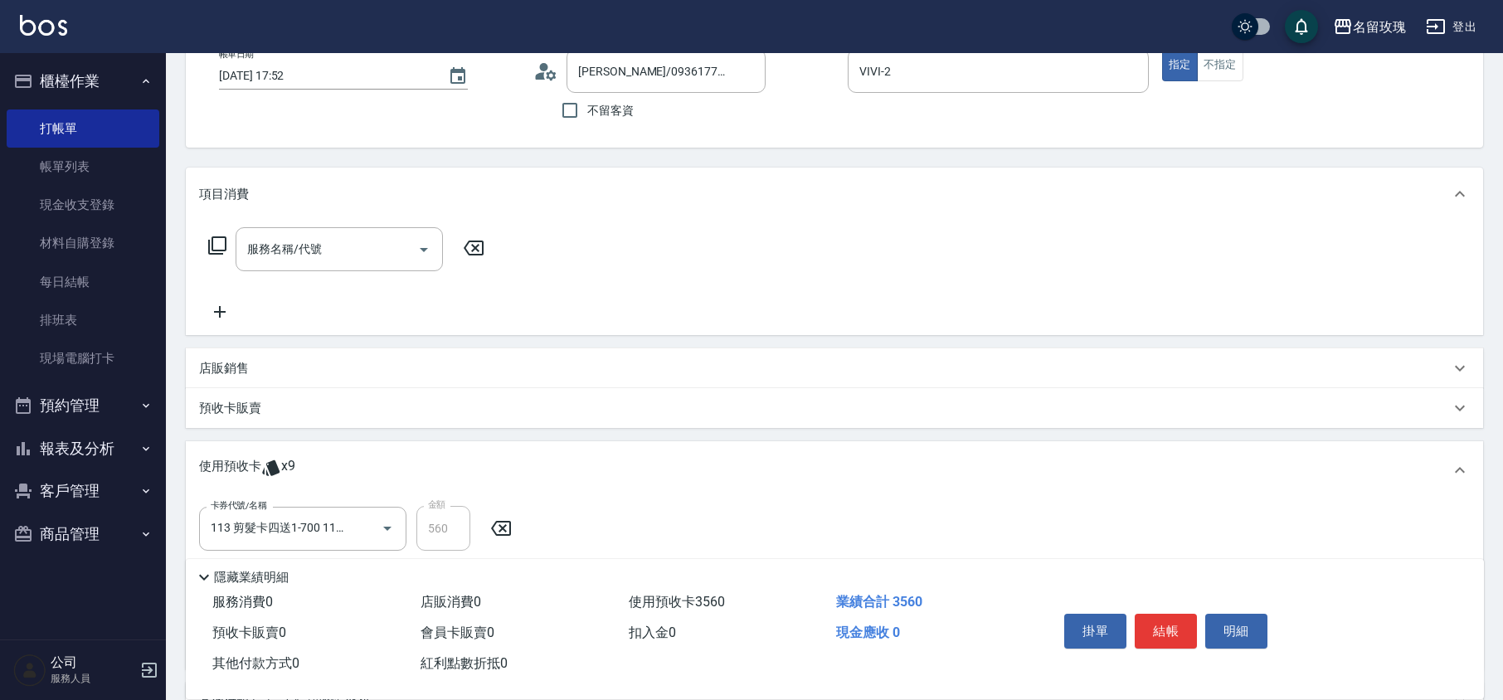
scroll to position [0, 0]
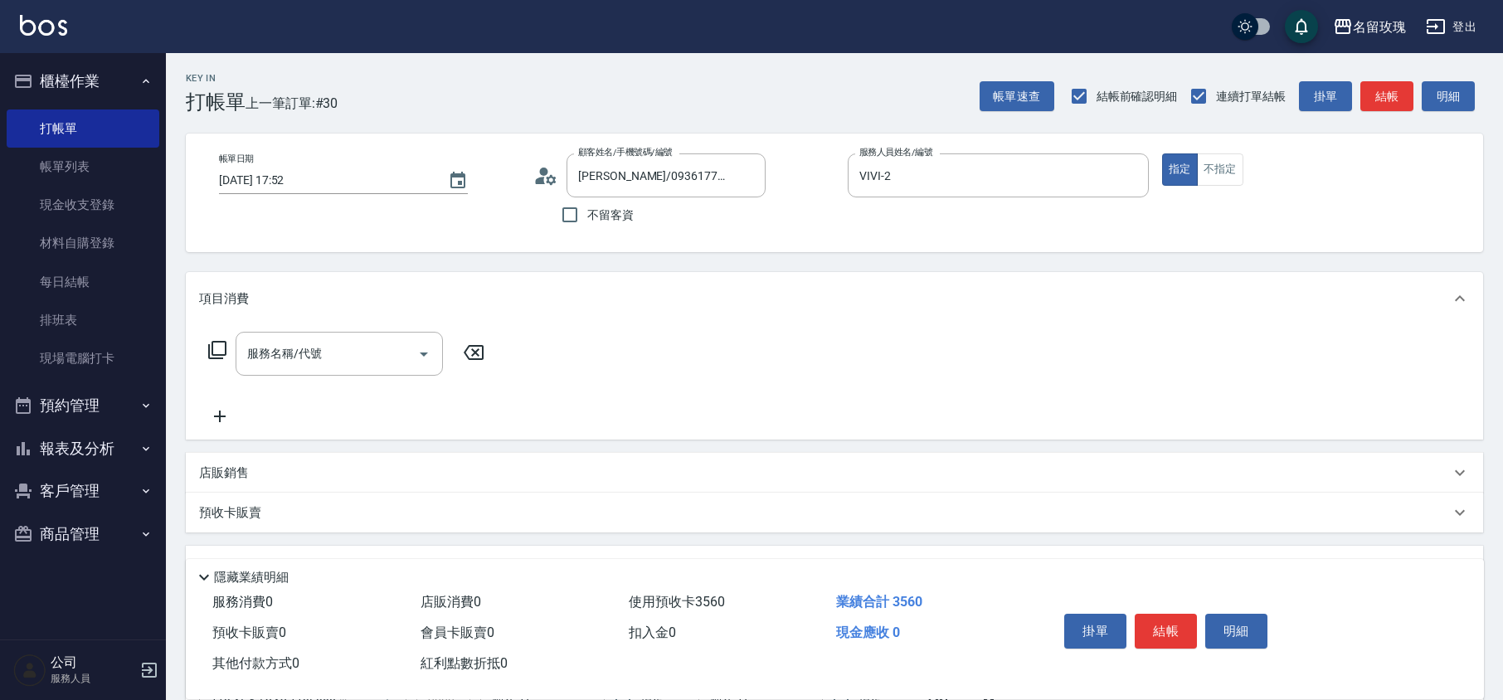
click at [546, 174] on icon at bounding box center [545, 175] width 25 height 25
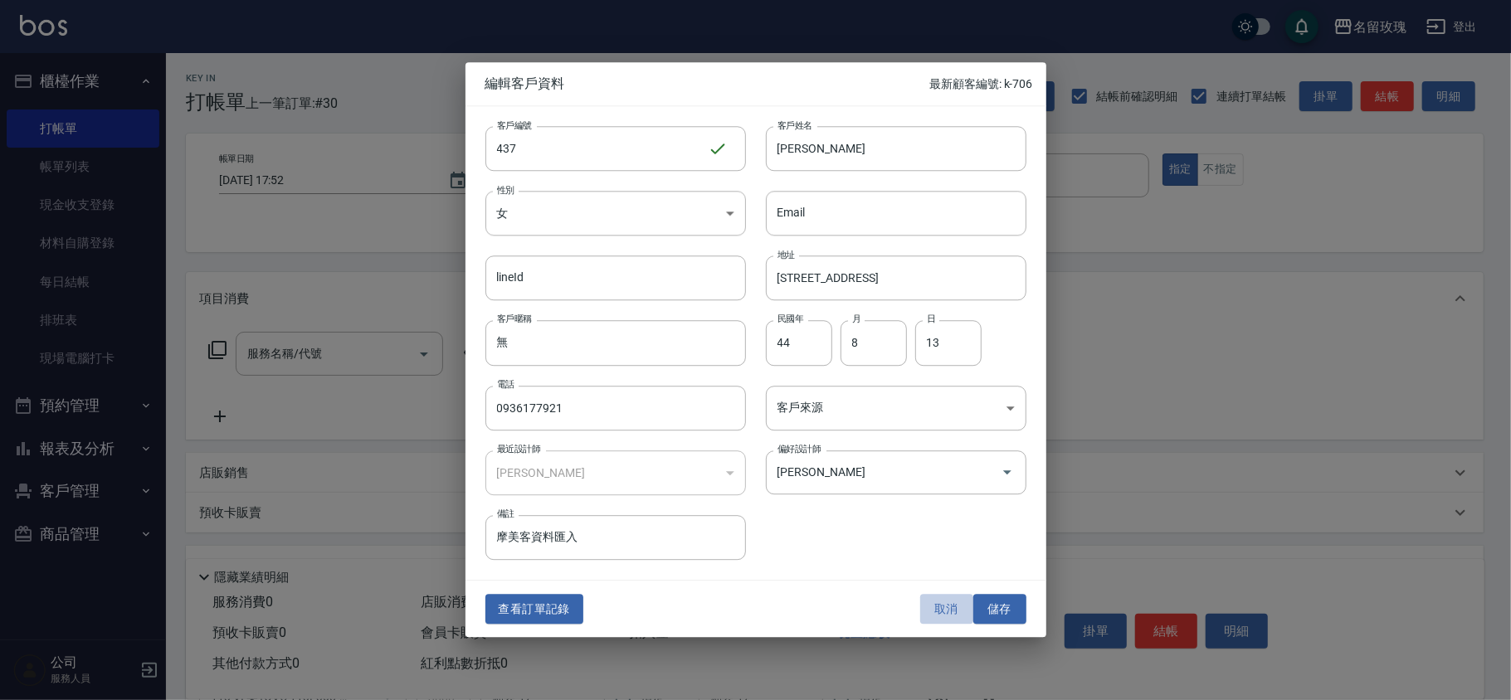
click at [929, 616] on button "取消" at bounding box center [946, 609] width 53 height 31
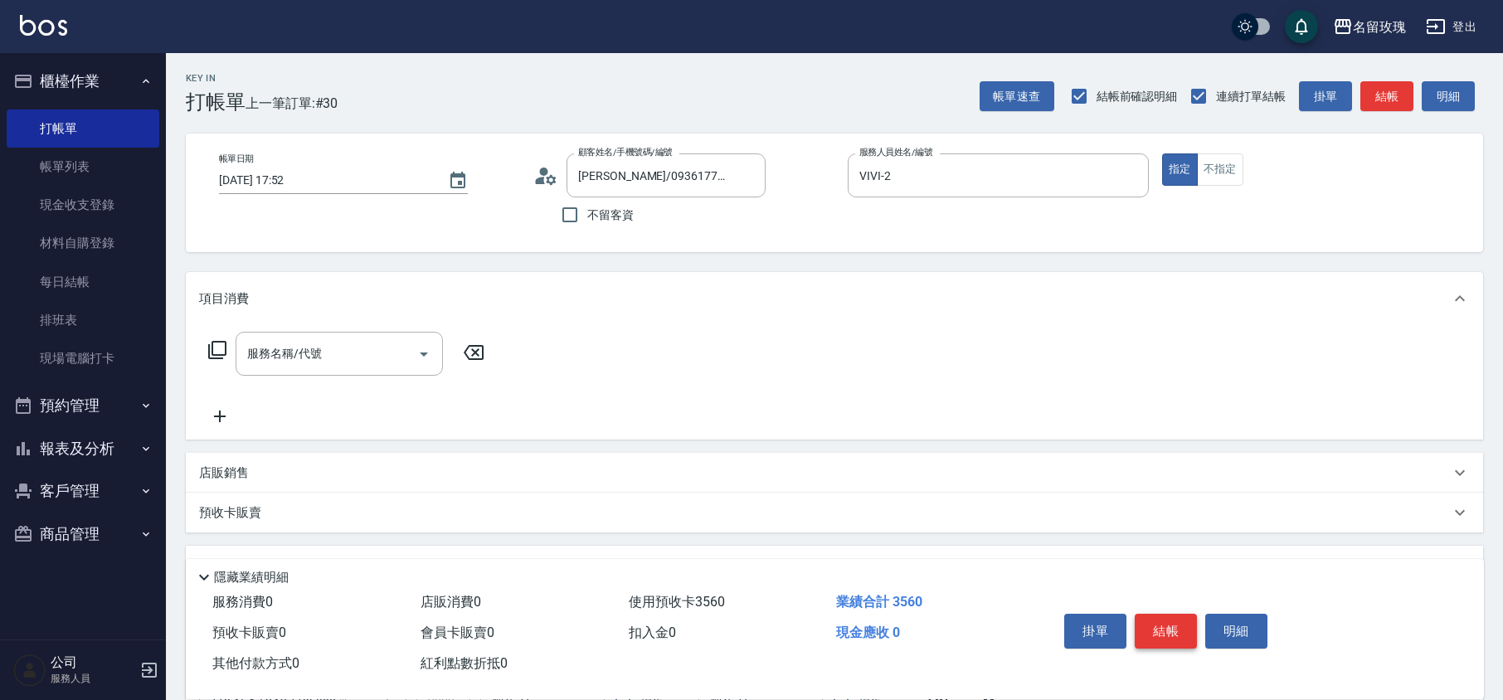
click at [1155, 614] on button "結帳" at bounding box center [1166, 631] width 62 height 35
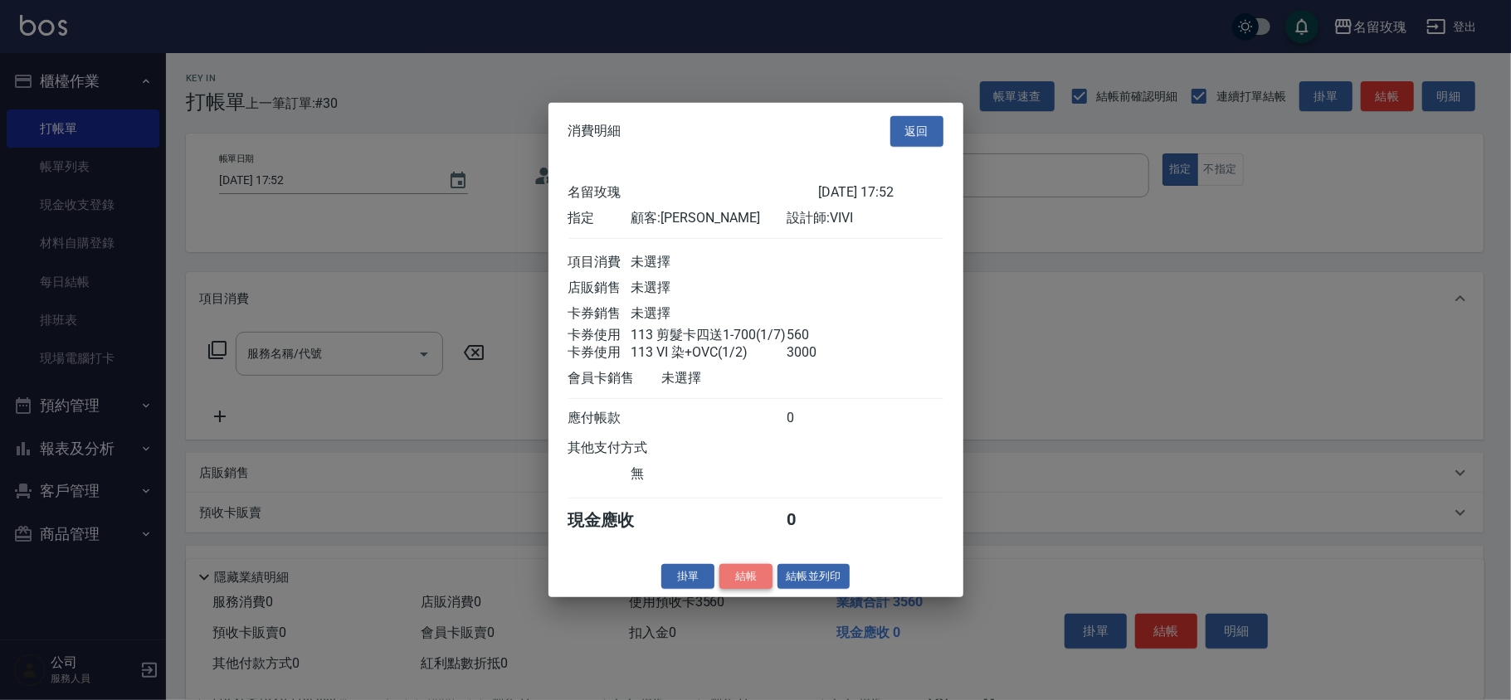
click at [748, 584] on button "結帳" at bounding box center [745, 576] width 53 height 26
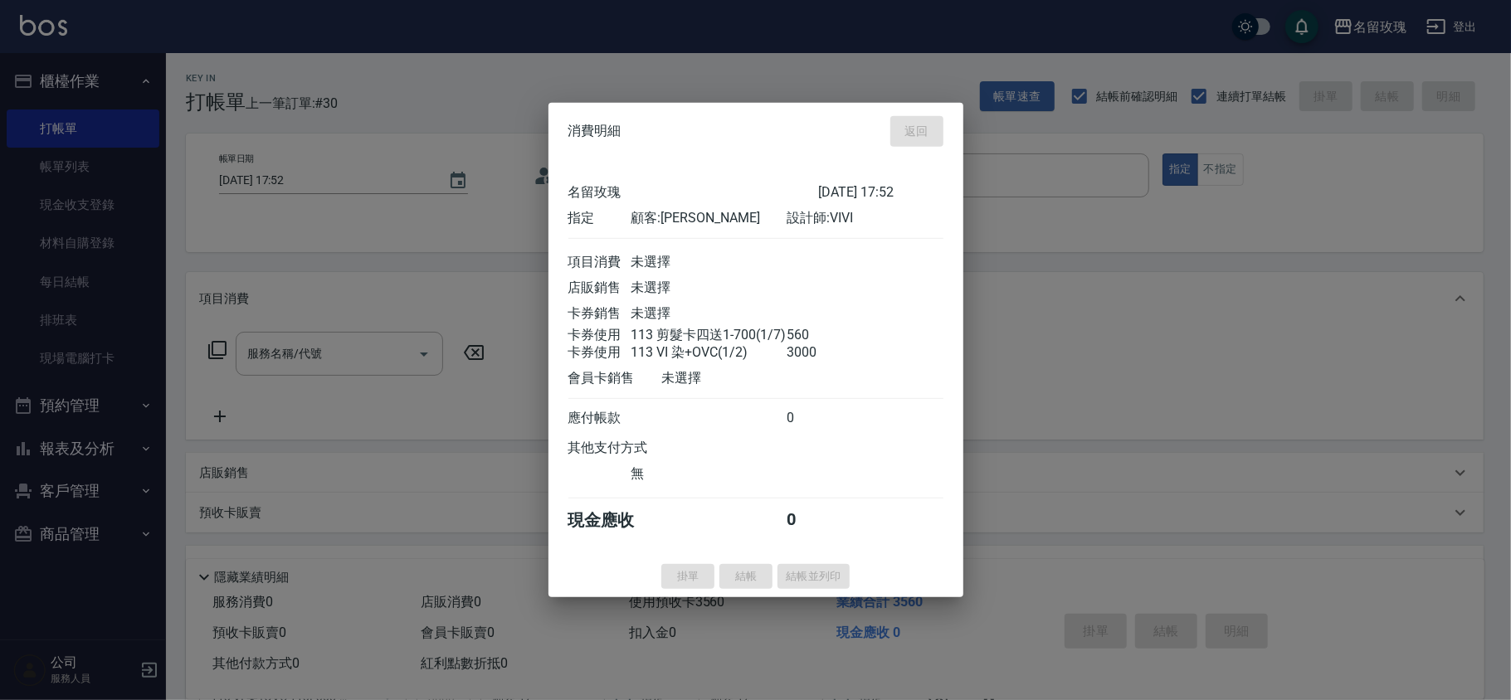
type input "[DATE] 17:53"
